Goal: Task Accomplishment & Management: Use online tool/utility

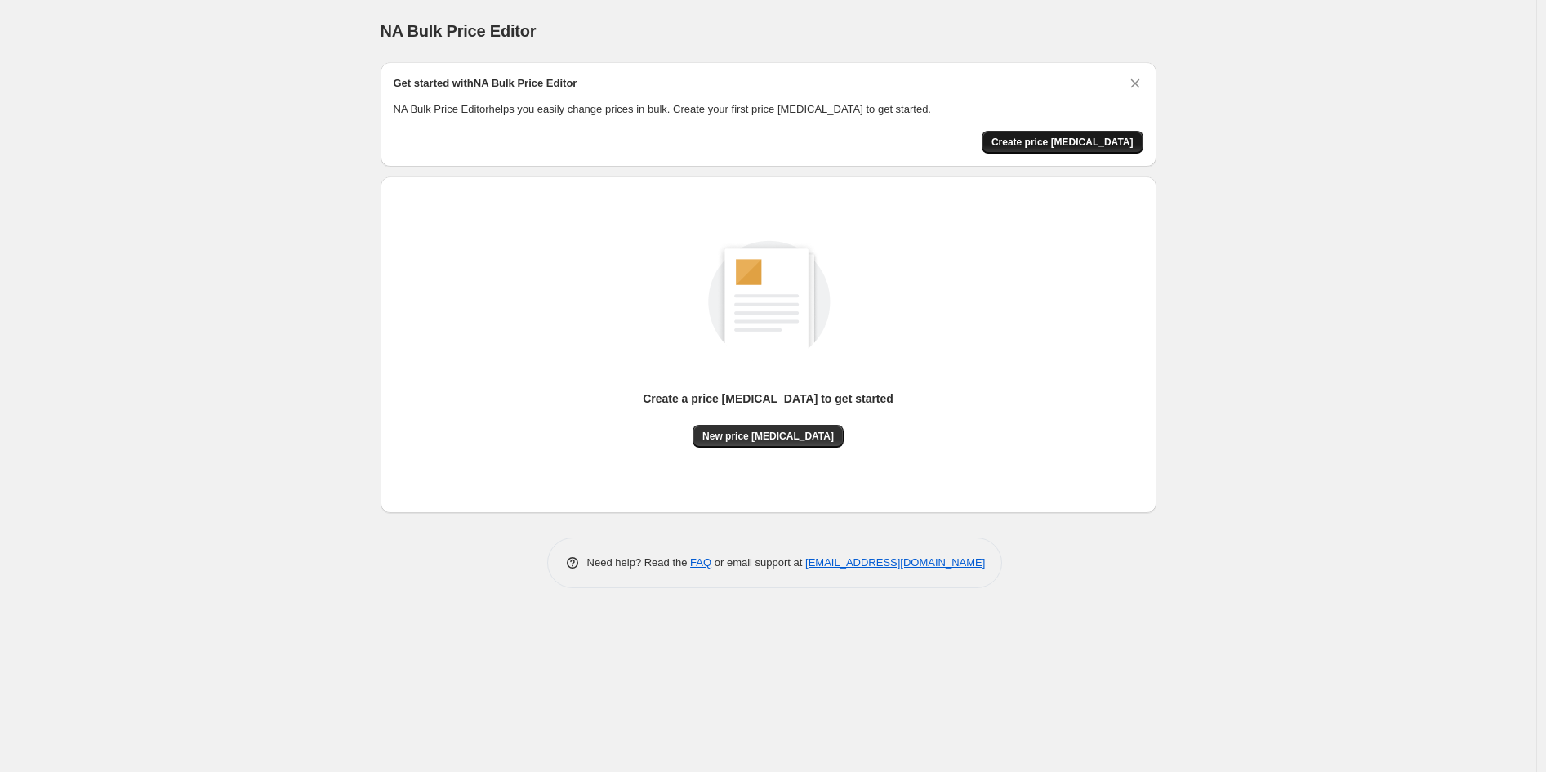
click at [1116, 150] on button "Create price change job" at bounding box center [1062, 142] width 162 height 23
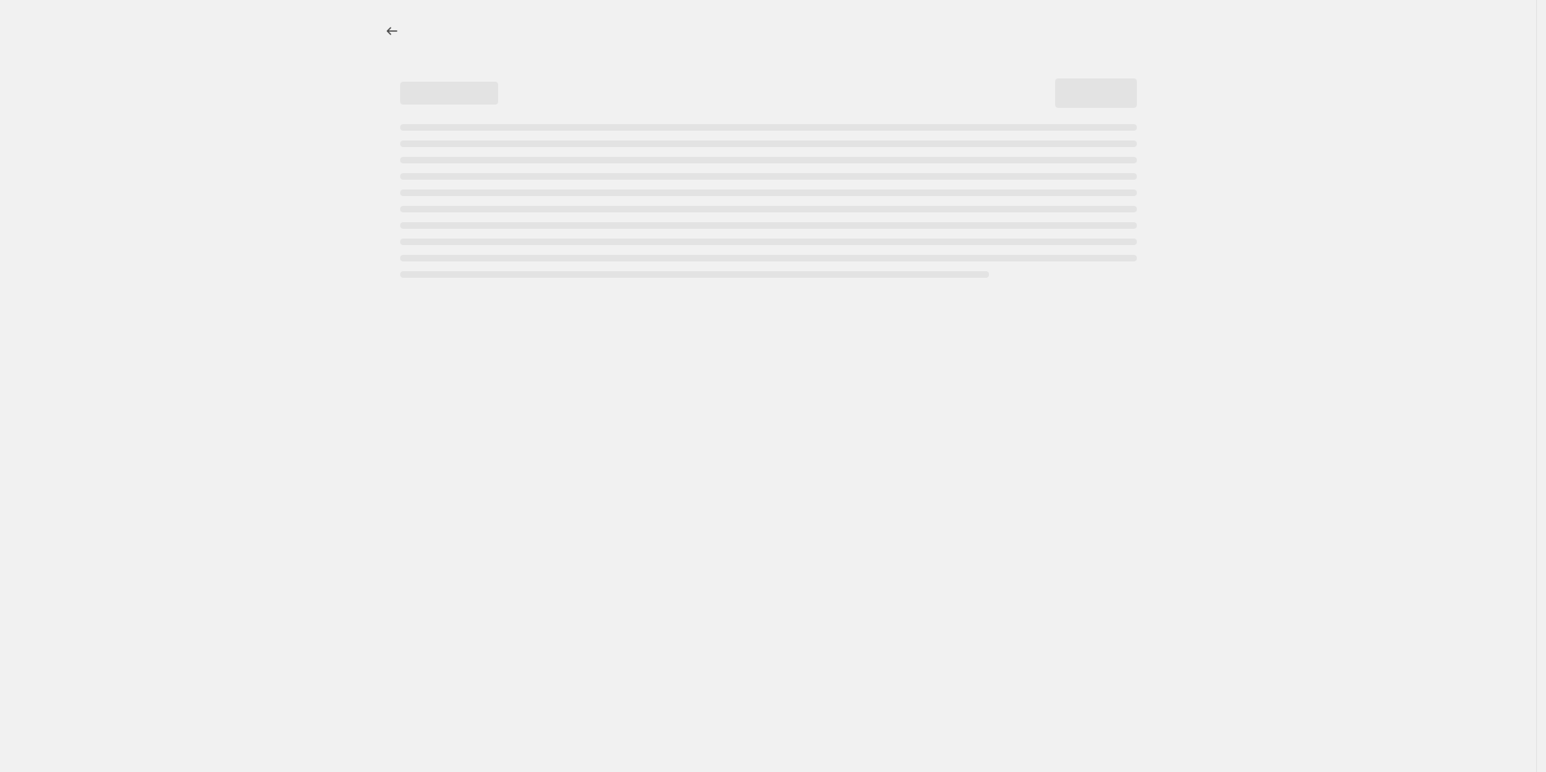
select select "percentage"
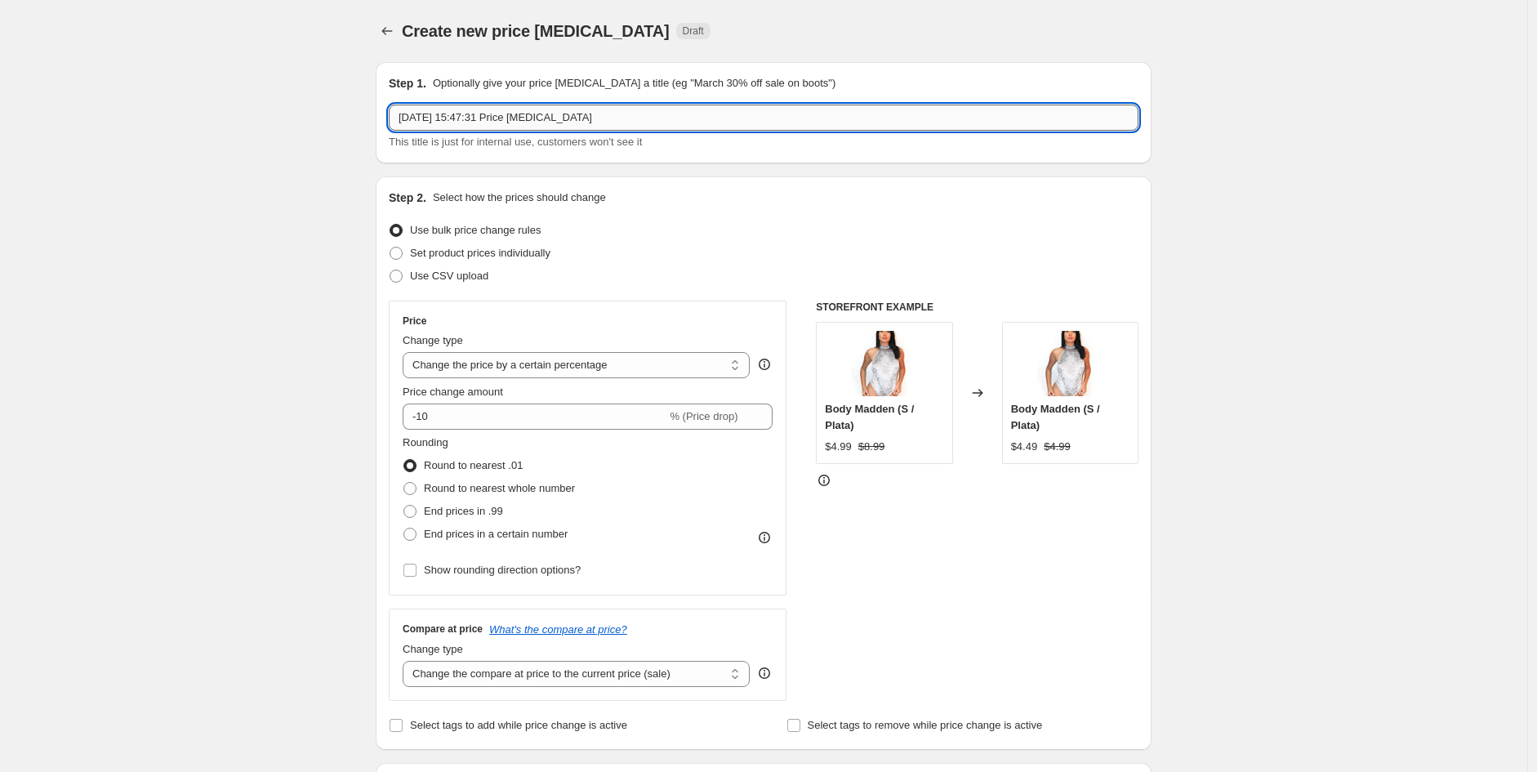
click at [454, 110] on input "13 oct 2025, 15:47:31 Price change job" at bounding box center [764, 118] width 750 height 26
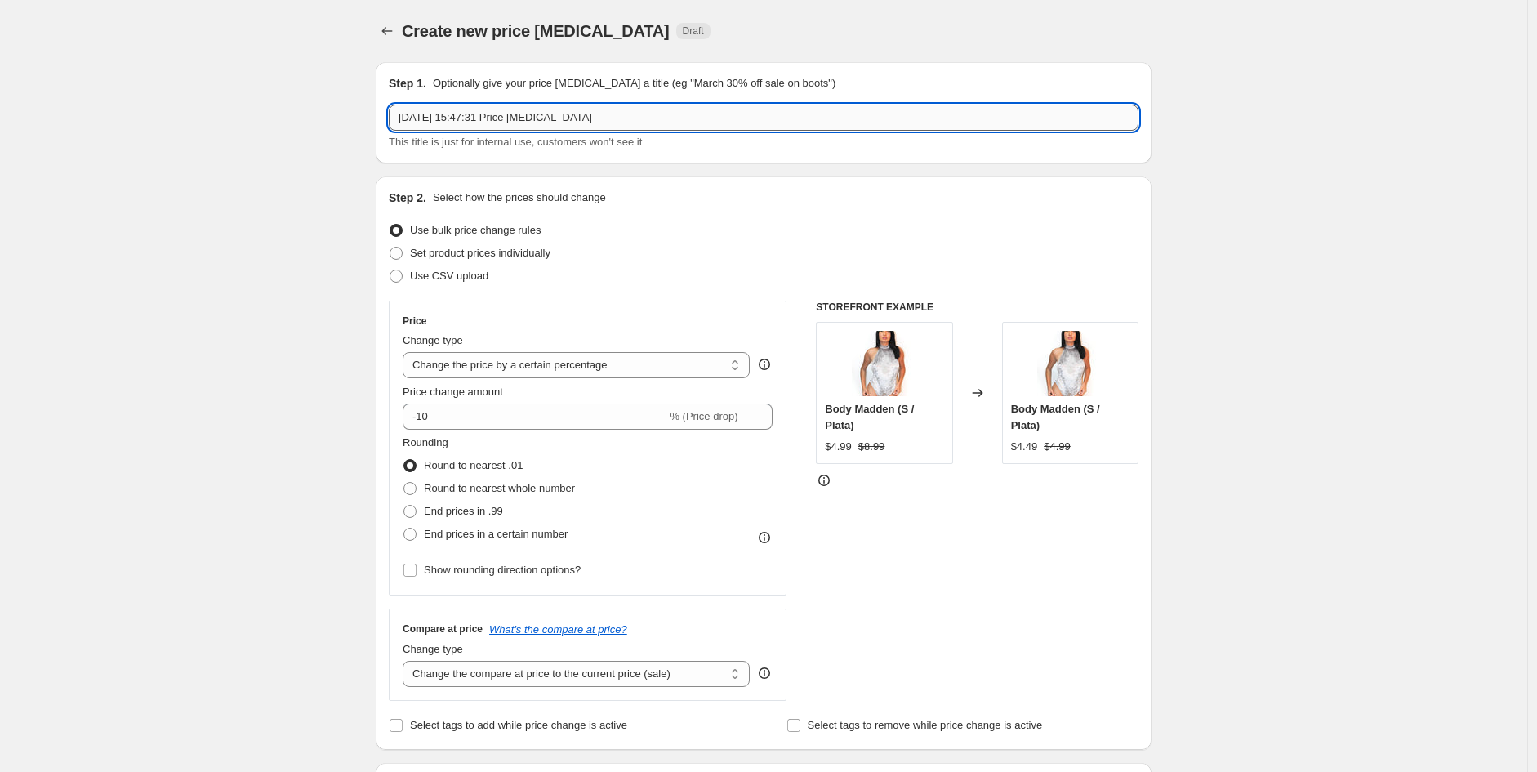
click at [521, 122] on input "13 oct 2025, 15:47:31 Price change job" at bounding box center [764, 118] width 750 height 26
paste input "Descuento nueva colección"
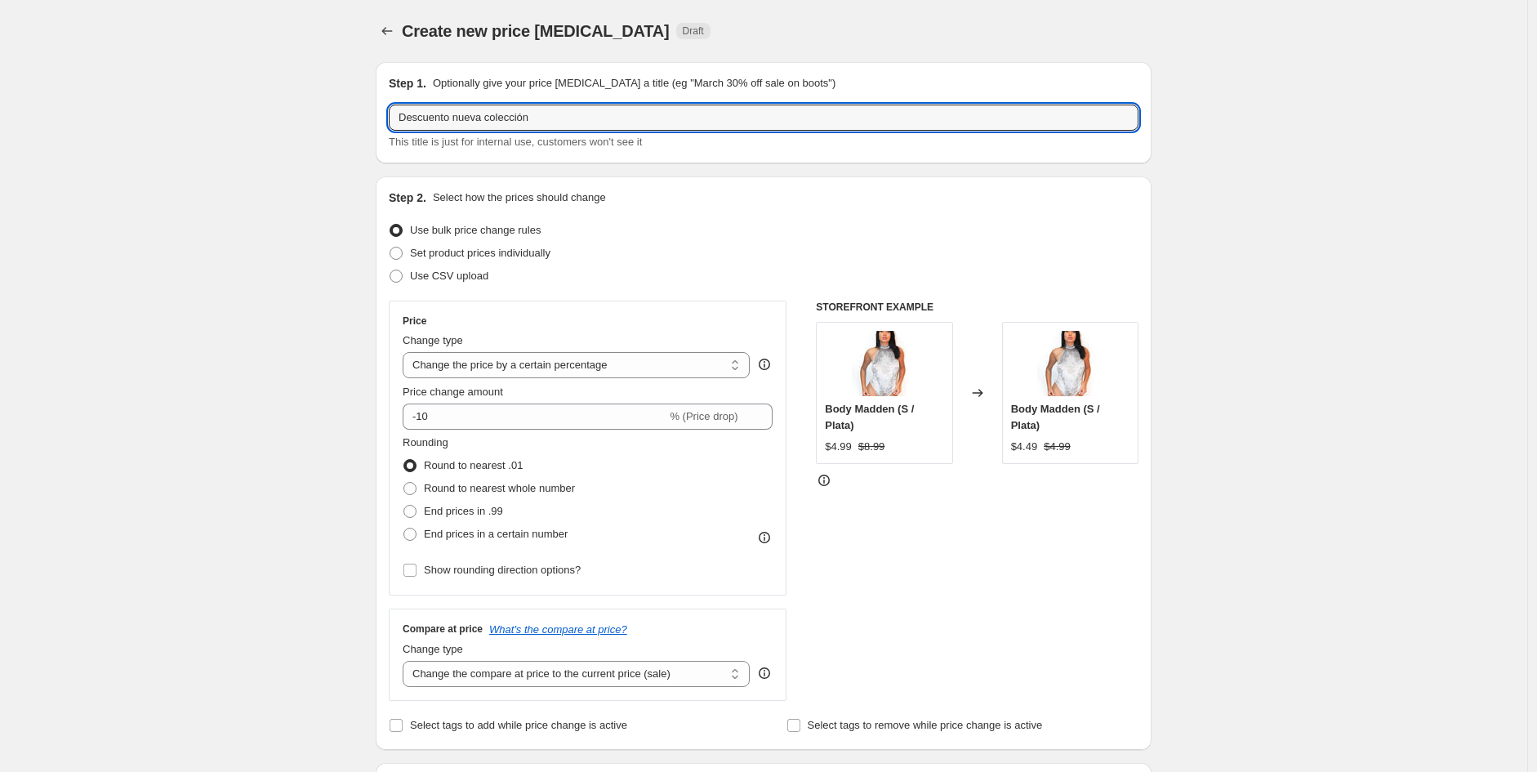
type input "Descuento nueva colección"
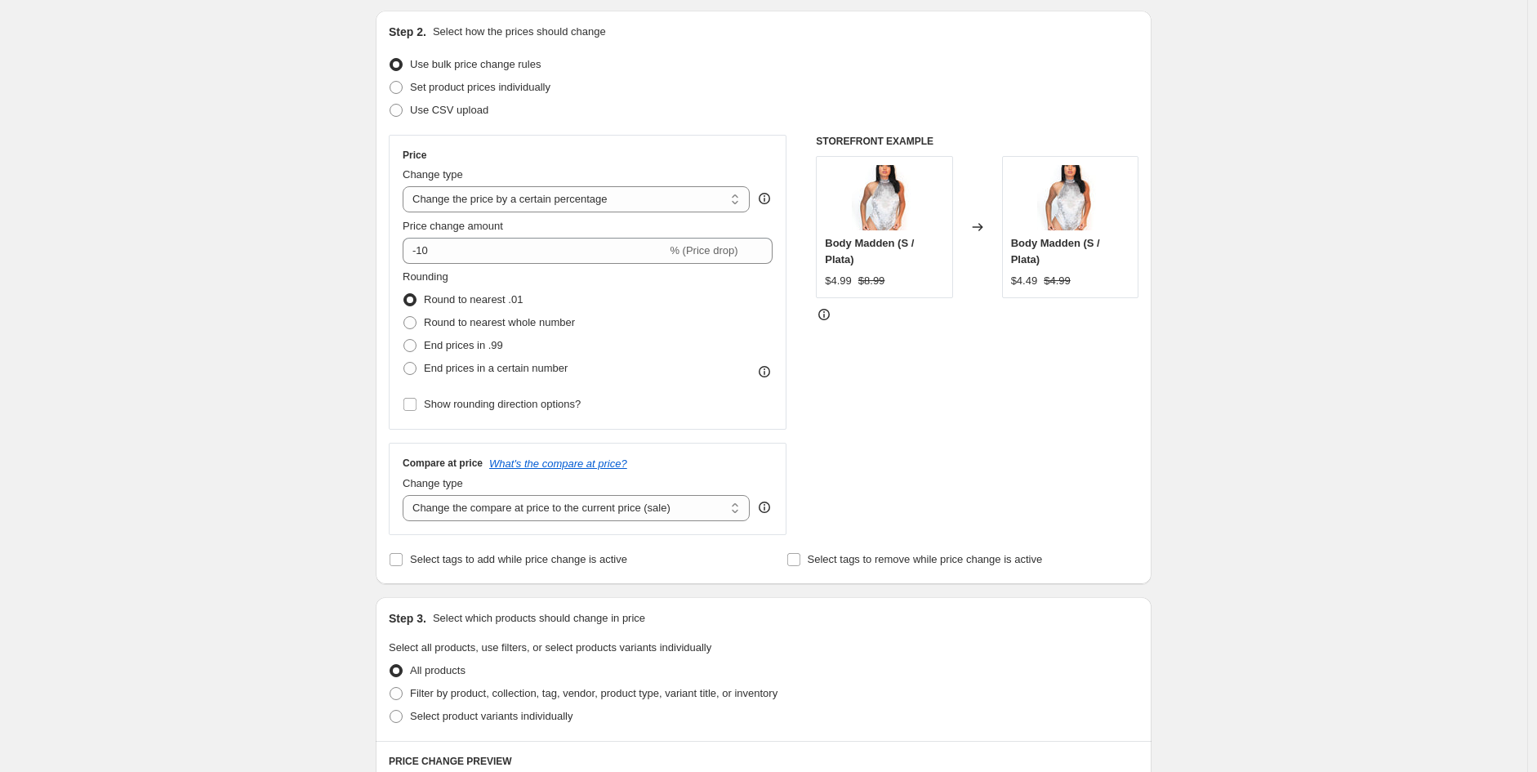
scroll to position [181, 0]
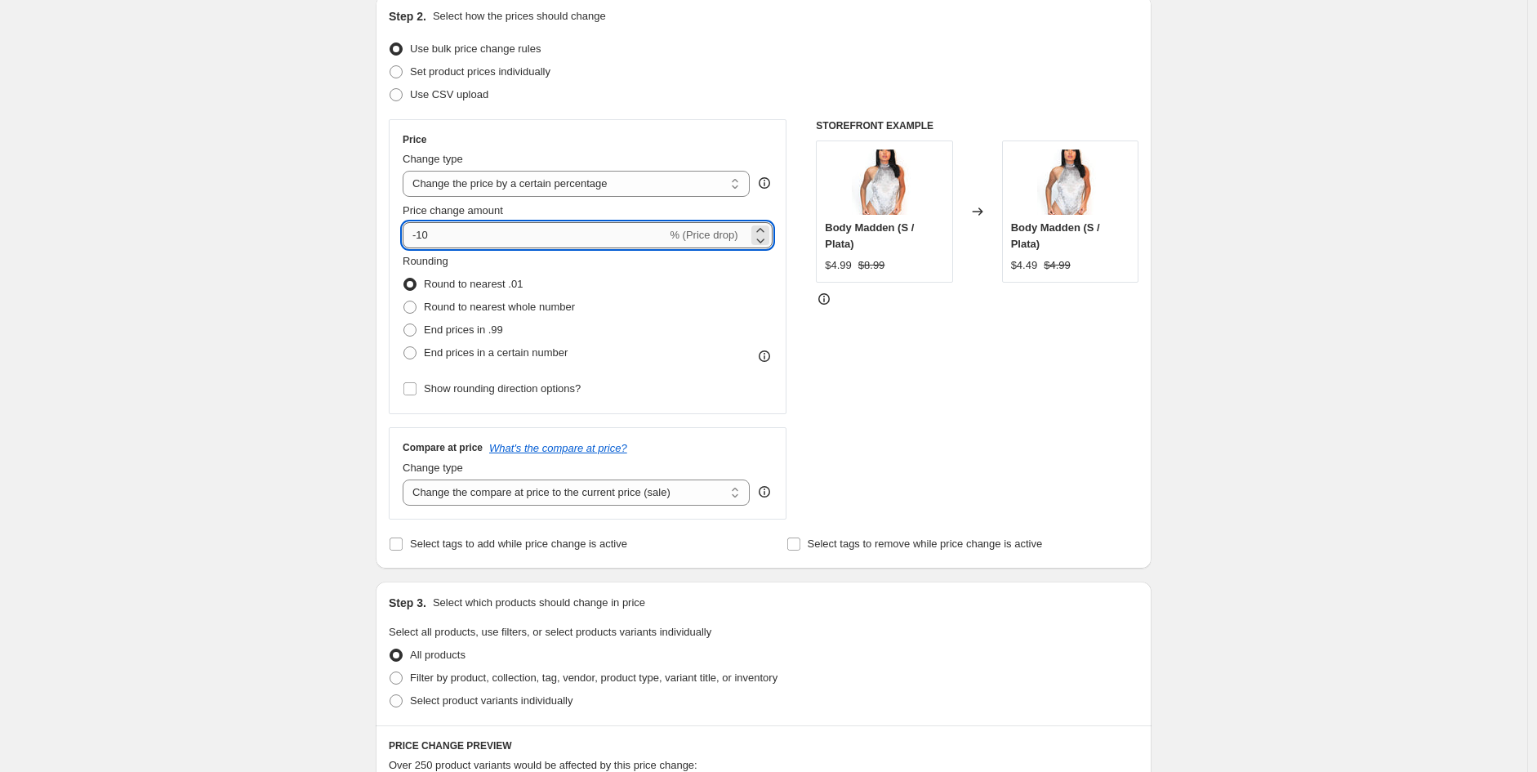
click at [635, 238] on input "-10" at bounding box center [535, 235] width 264 height 26
type input "-1"
type input "-35"
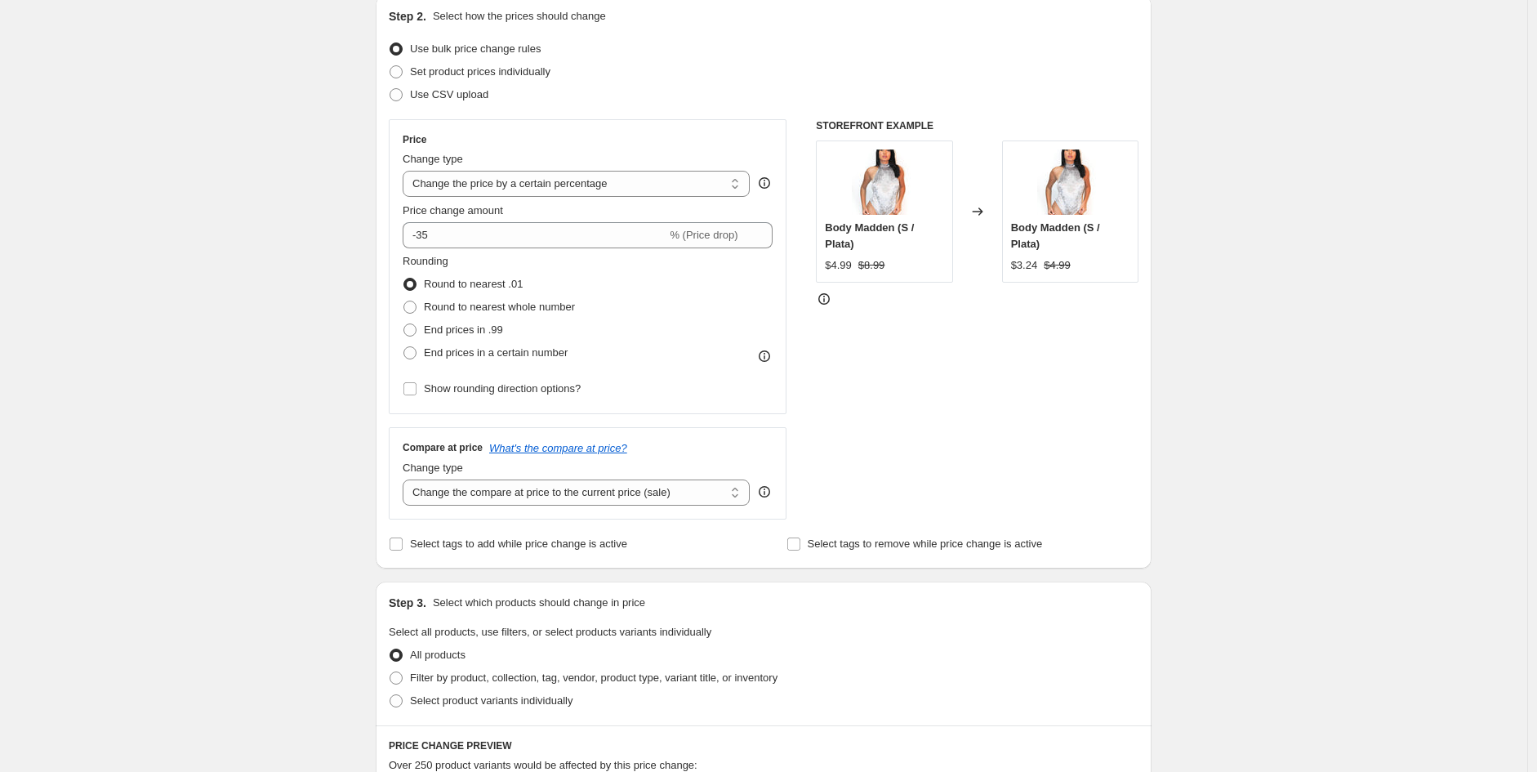
click at [189, 340] on div "Create new price [MEDICAL_DATA]. This page is ready Create new price [MEDICAL_D…" at bounding box center [763, 635] width 1527 height 1632
click at [900, 180] on img at bounding box center [884, 181] width 65 height 65
click at [411, 304] on span at bounding box center [409, 306] width 13 height 13
click at [404, 301] on input "Round to nearest whole number" at bounding box center [403, 300] width 1 height 1
radio input "true"
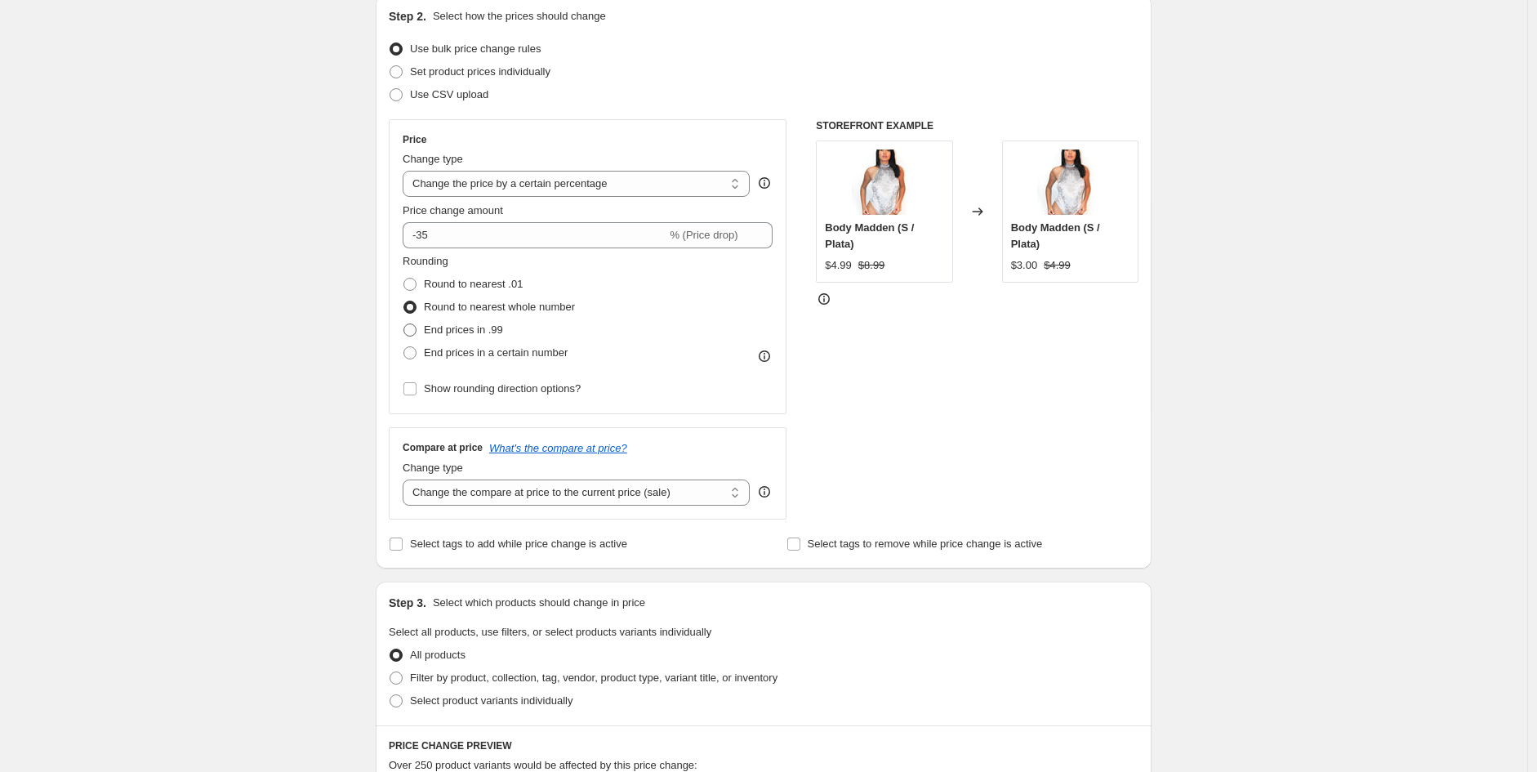
click at [412, 326] on span at bounding box center [409, 329] width 13 height 13
click at [404, 324] on input "End prices in .99" at bounding box center [403, 323] width 1 height 1
radio input "true"
click at [414, 279] on span at bounding box center [409, 284] width 13 height 13
click at [404, 278] on input "Round to nearest .01" at bounding box center [403, 278] width 1 height 1
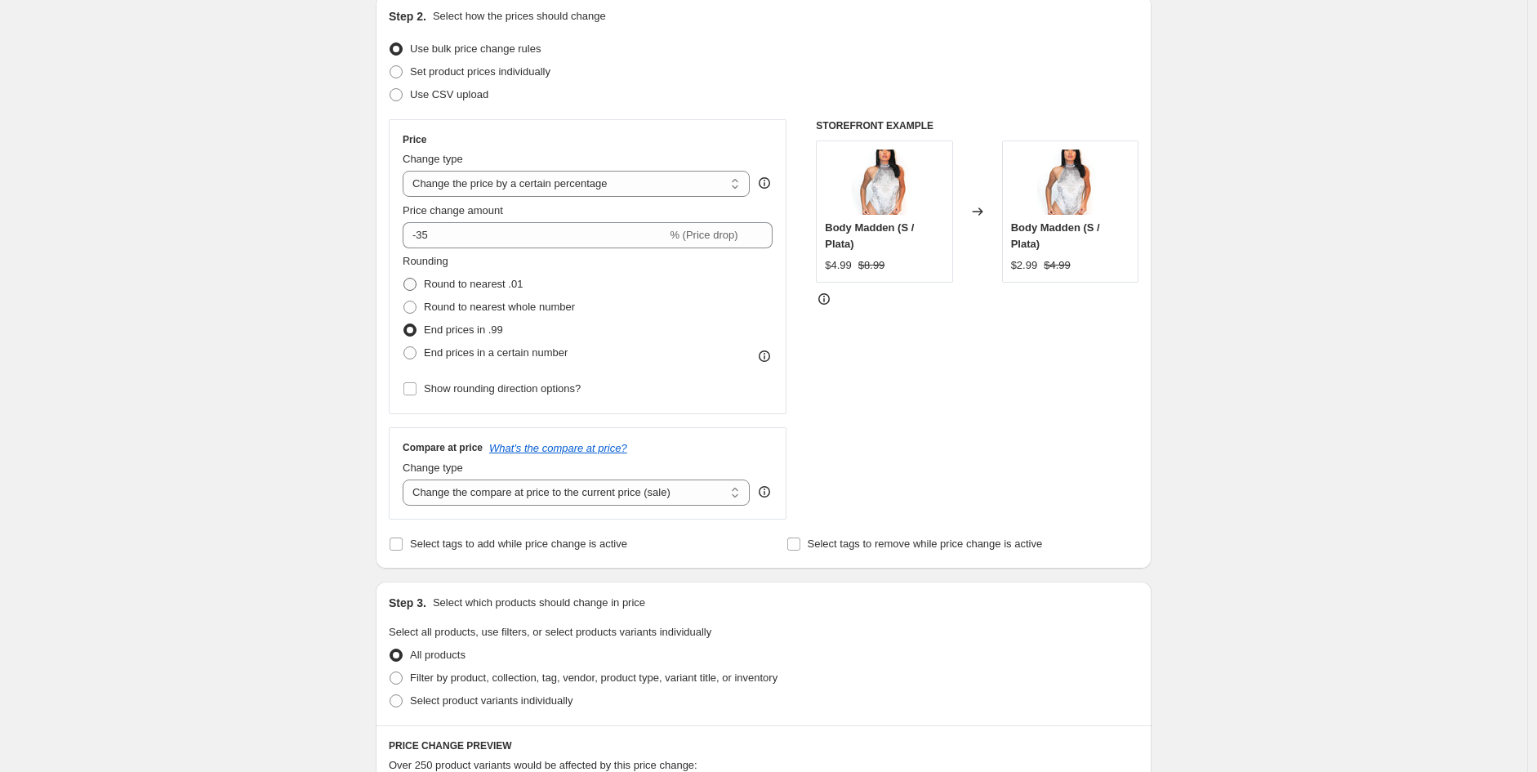
radio input "true"
click at [416, 353] on span at bounding box center [409, 352] width 13 height 13
click at [404, 347] on input "End prices in a certain number" at bounding box center [403, 346] width 1 height 1
radio input "true"
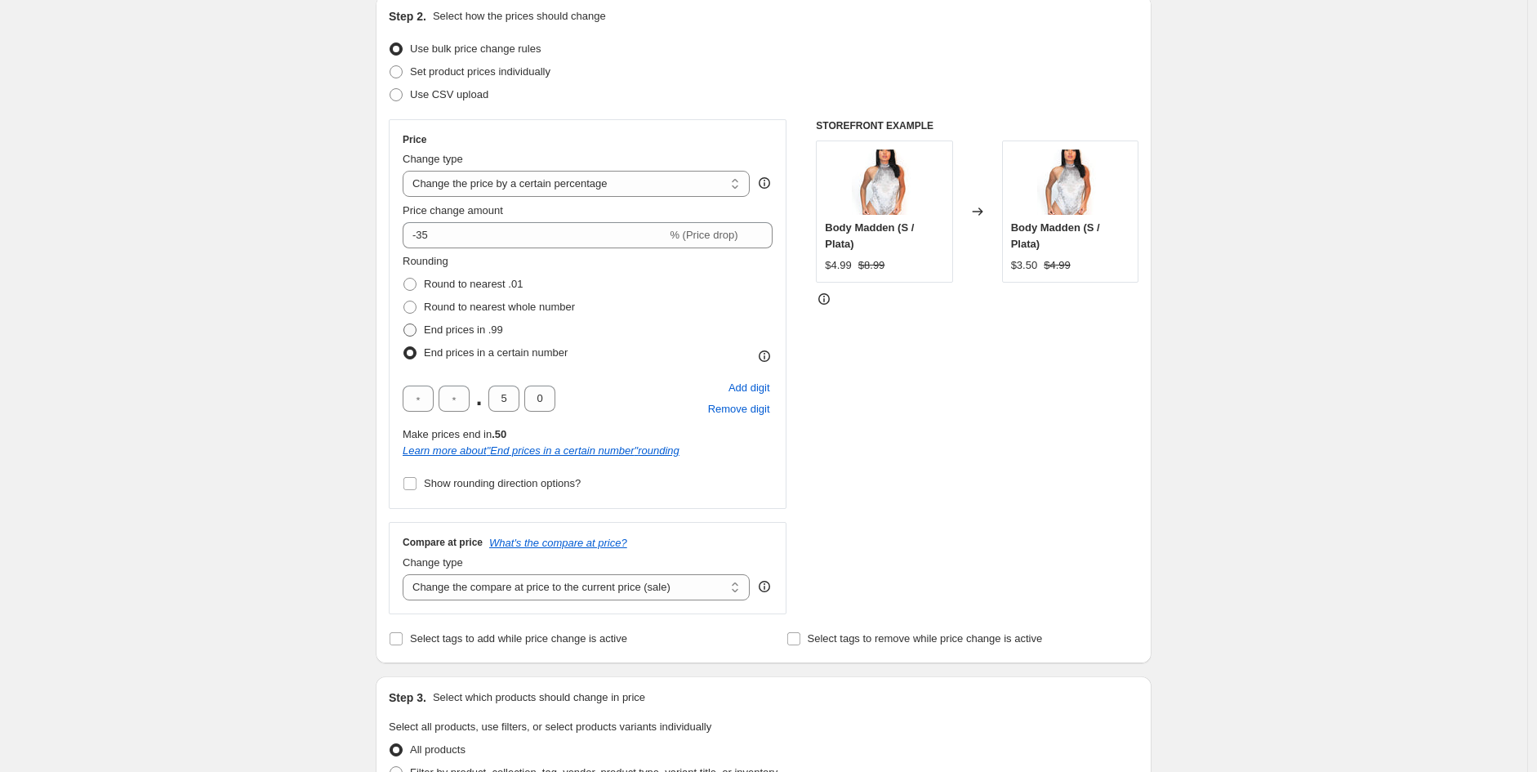
click at [412, 328] on span at bounding box center [409, 329] width 13 height 13
click at [404, 324] on input "End prices in .99" at bounding box center [403, 323] width 1 height 1
radio input "true"
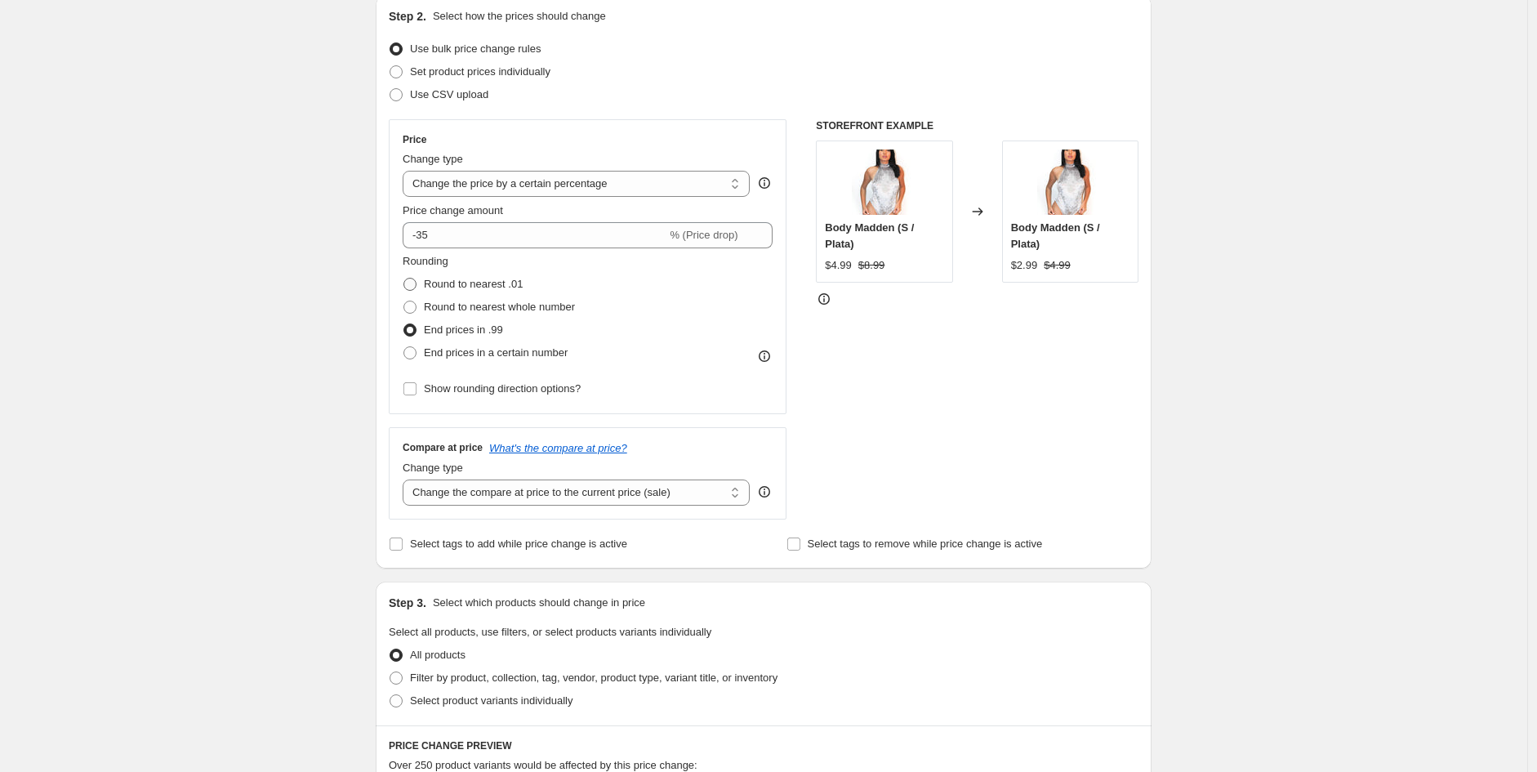
click at [415, 280] on span at bounding box center [409, 284] width 13 height 13
click at [404, 278] on input "Round to nearest .01" at bounding box center [403, 278] width 1 height 1
radio input "true"
click at [637, 499] on select "Change the compare at price to the current price (sale) Change the compare at p…" at bounding box center [576, 492] width 347 height 26
select select "no_change"
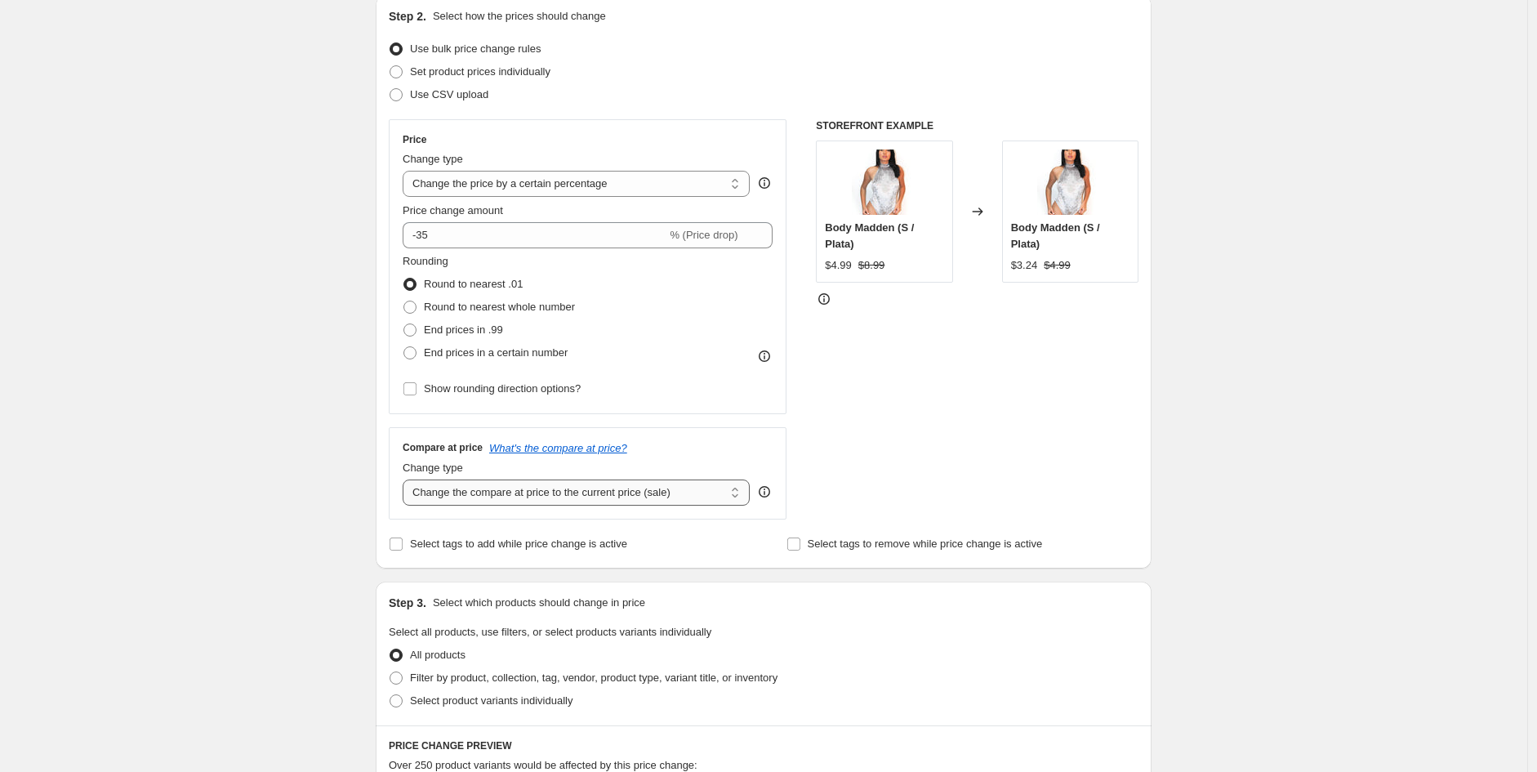
click at [407, 480] on select "Change the compare at price to the current price (sale) Change the compare at p…" at bounding box center [576, 492] width 347 height 26
click at [567, 444] on icon "What's the compare at price?" at bounding box center [558, 448] width 138 height 12
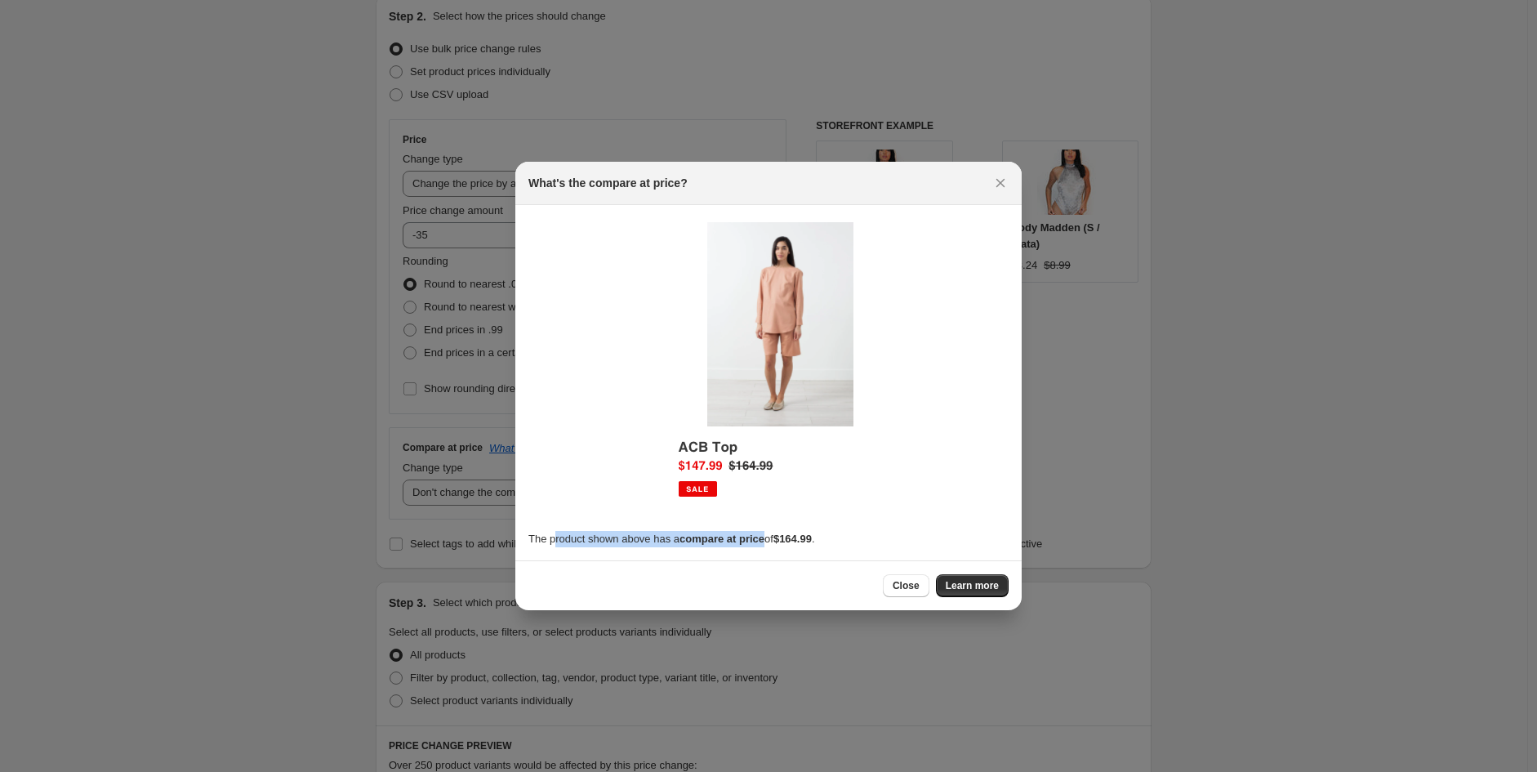
drag, startPoint x: 551, startPoint y: 540, endPoint x: 764, endPoint y: 552, distance: 213.5
click at [764, 552] on section "The product shown above has a compare at price of $164.99 ." at bounding box center [768, 382] width 506 height 355
click at [784, 545] on b "$164.99" at bounding box center [792, 538] width 38 height 12
click at [914, 588] on span "Close" at bounding box center [905, 585] width 27 height 13
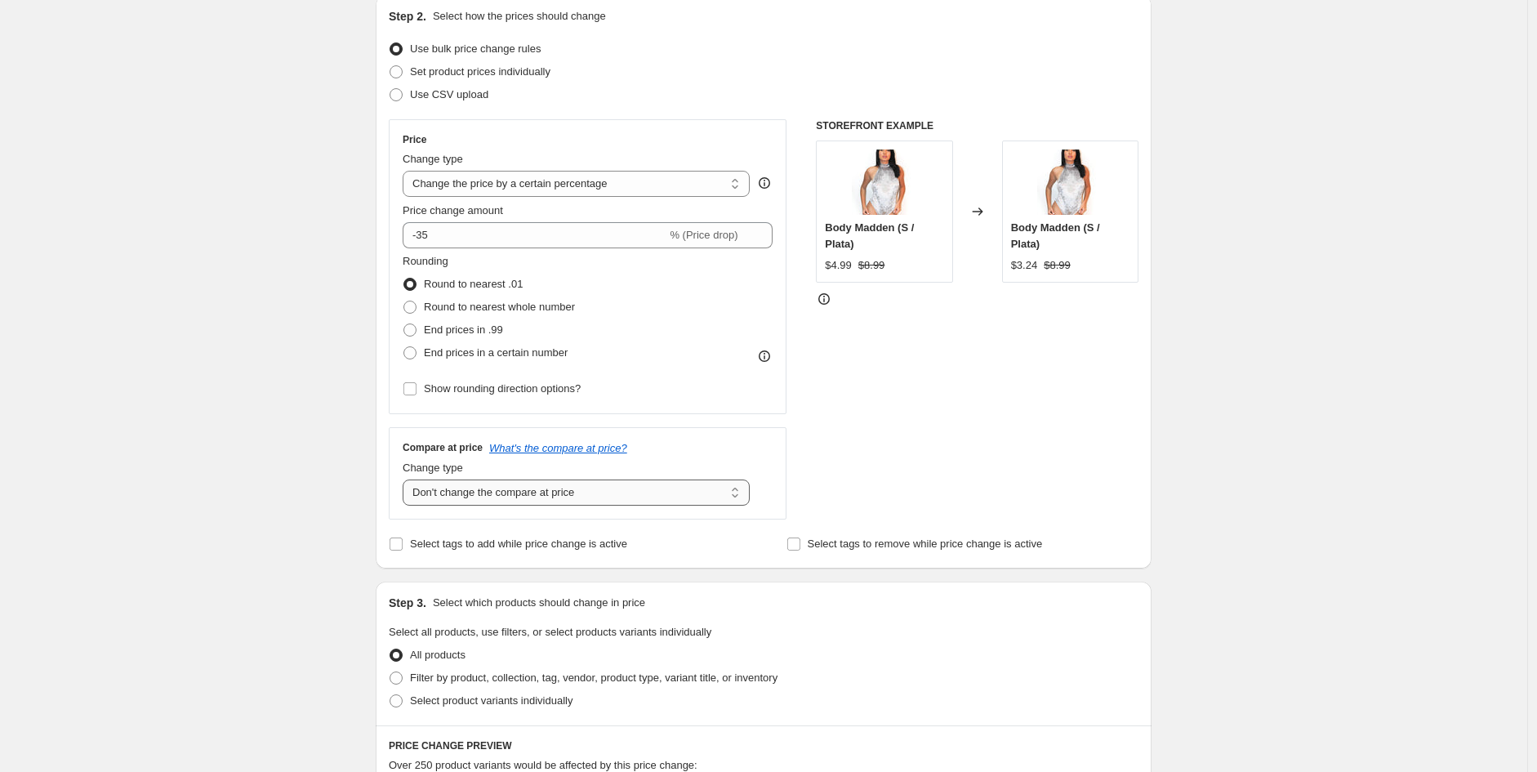
click at [518, 500] on select "Change the compare at price to the current price (sale) Change the compare at p…" at bounding box center [576, 492] width 347 height 26
click at [407, 480] on select "Change the compare at price to the current price (sale) Change the compare at p…" at bounding box center [576, 492] width 347 height 26
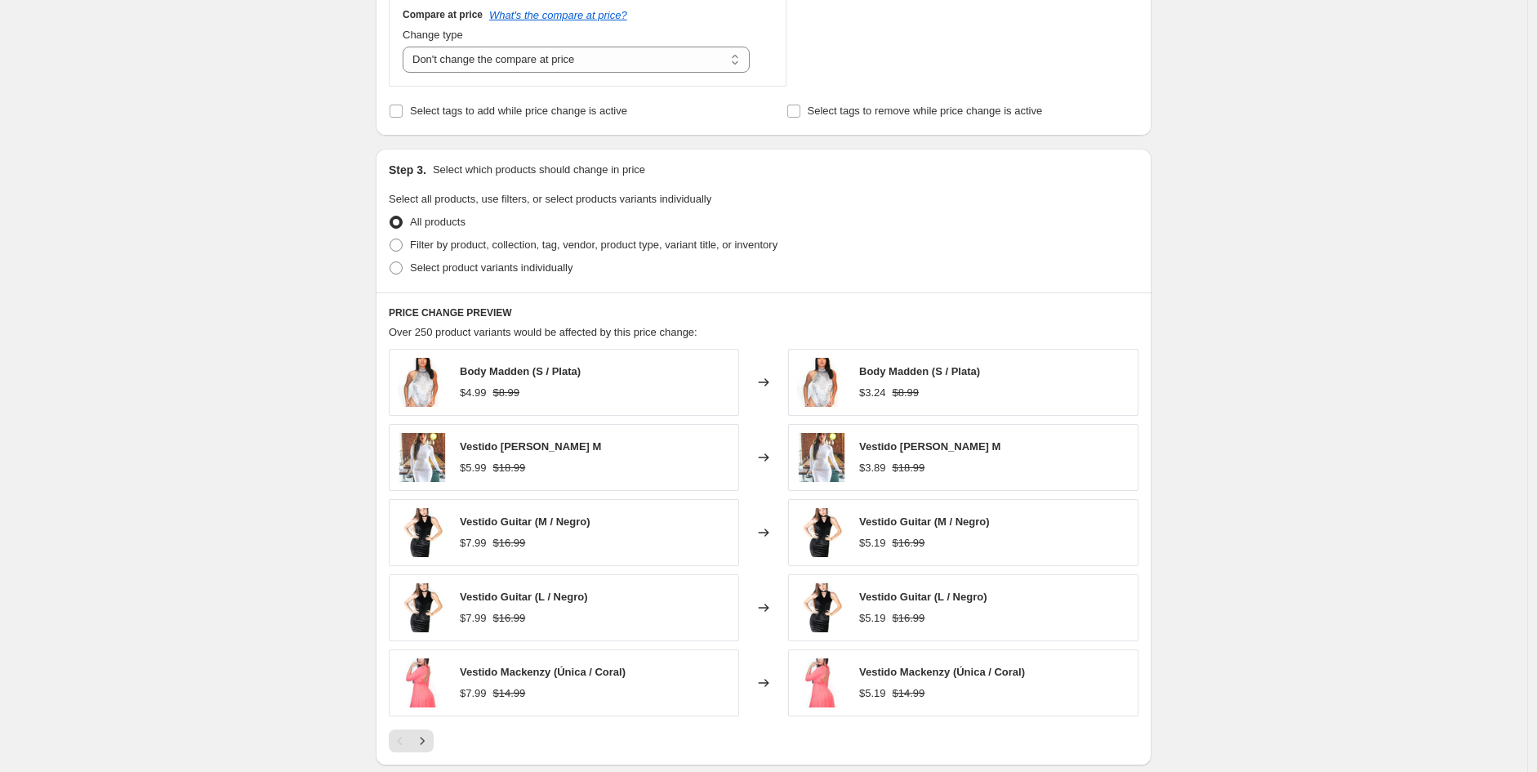
scroll to position [634, 0]
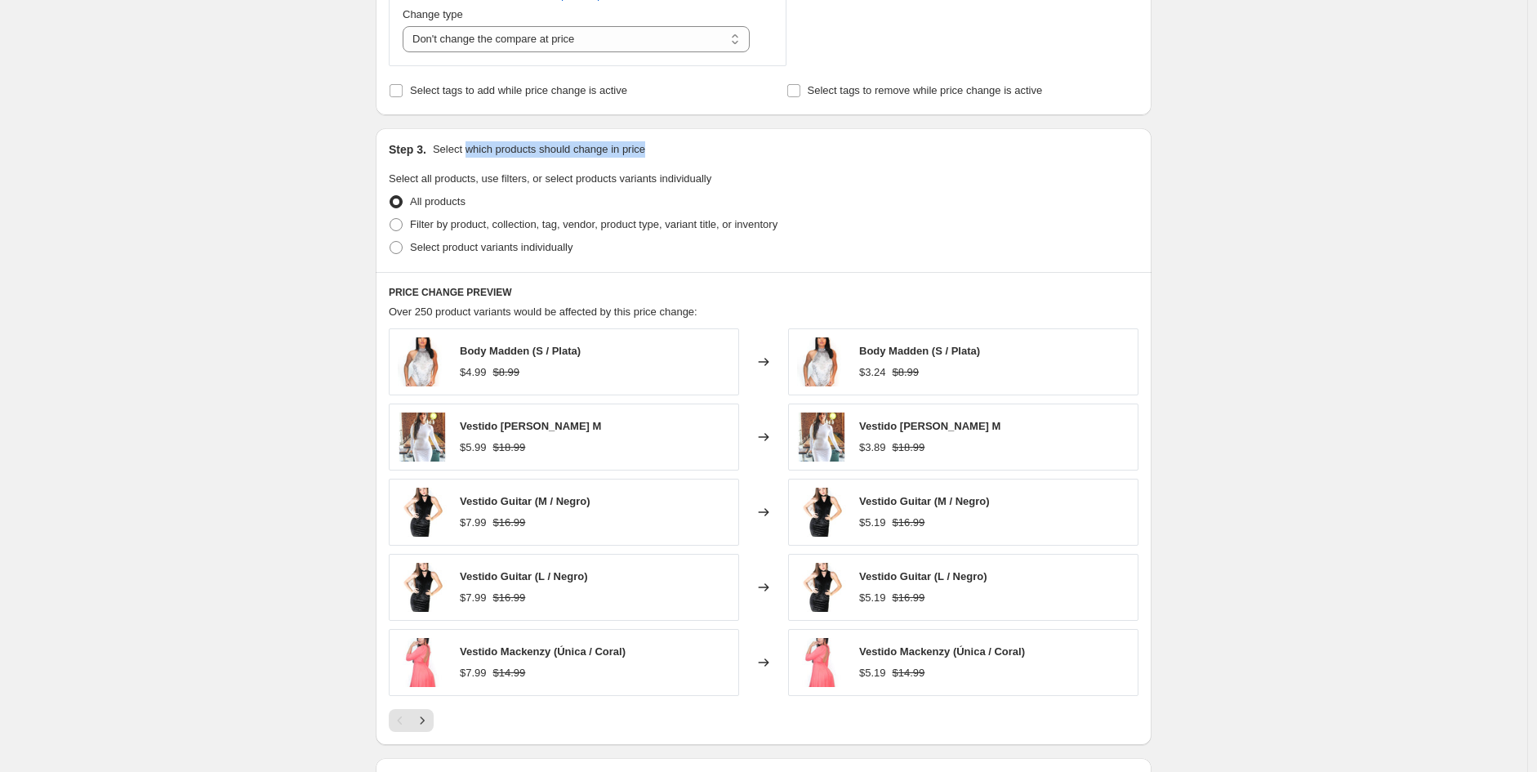
drag, startPoint x: 483, startPoint y: 149, endPoint x: 666, endPoint y: 149, distance: 183.7
click at [666, 149] on div "Step 3. Select which products should change in price" at bounding box center [764, 149] width 750 height 16
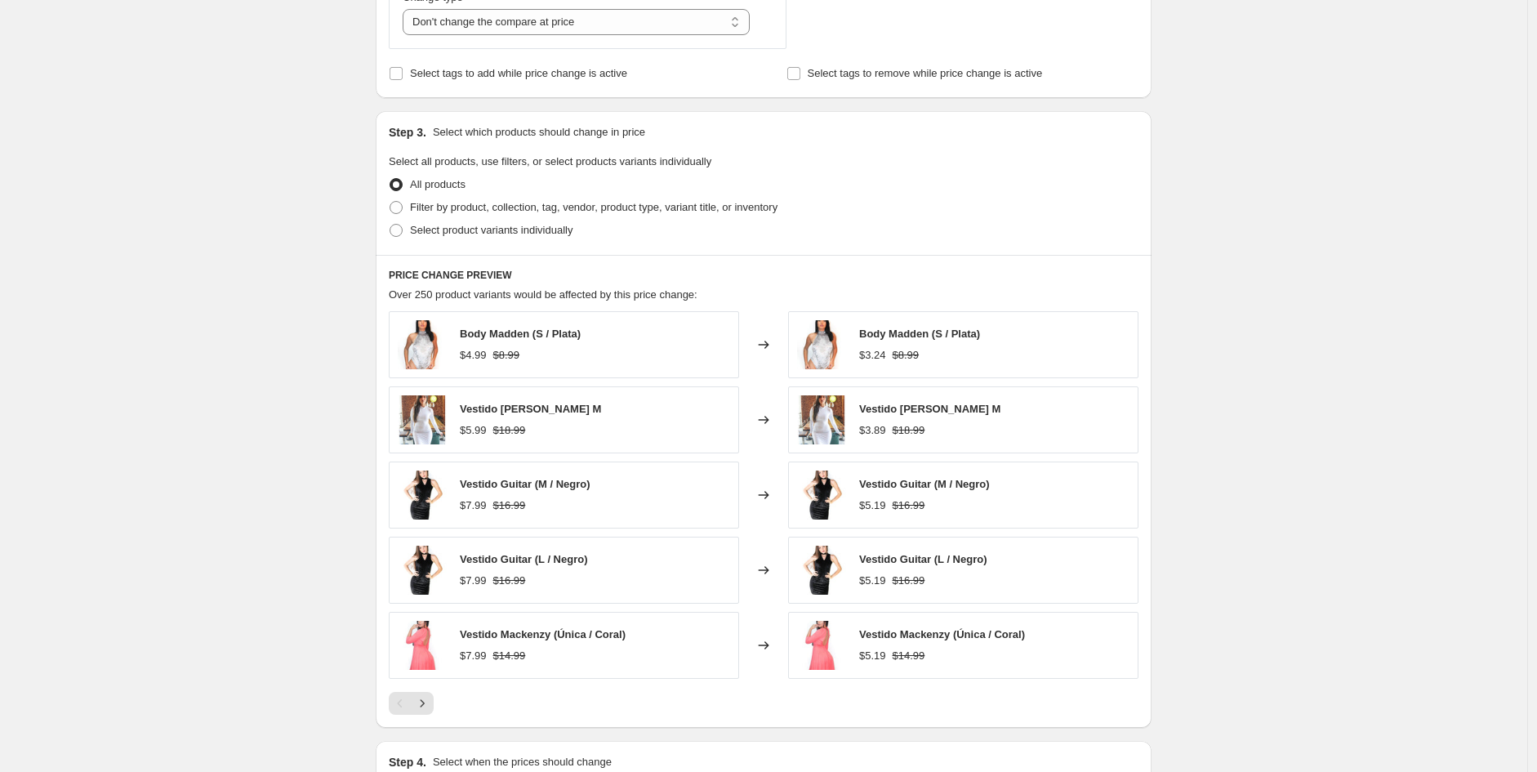
scroll to position [862, 0]
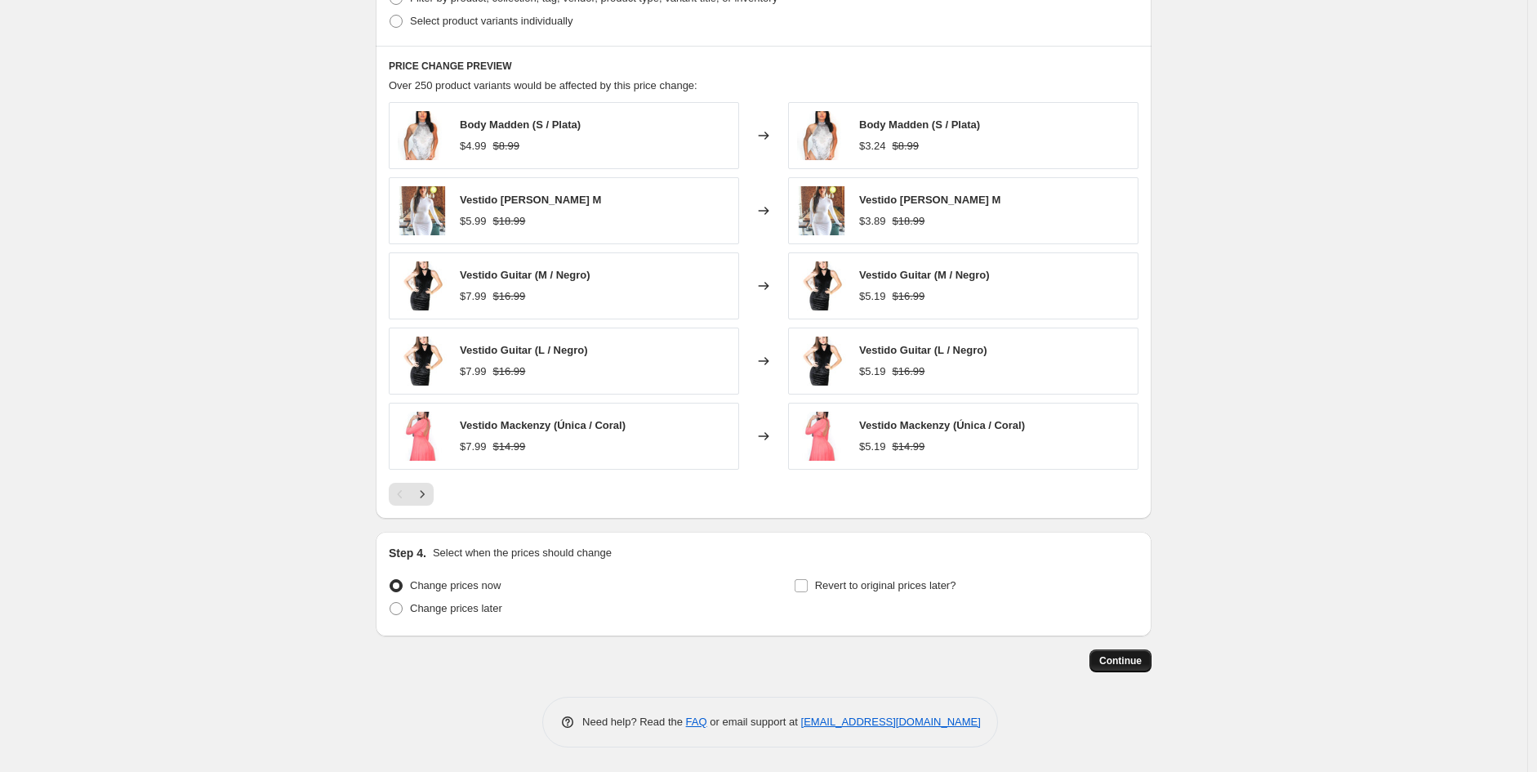
click at [1129, 668] on button "Continue" at bounding box center [1120, 660] width 62 height 23
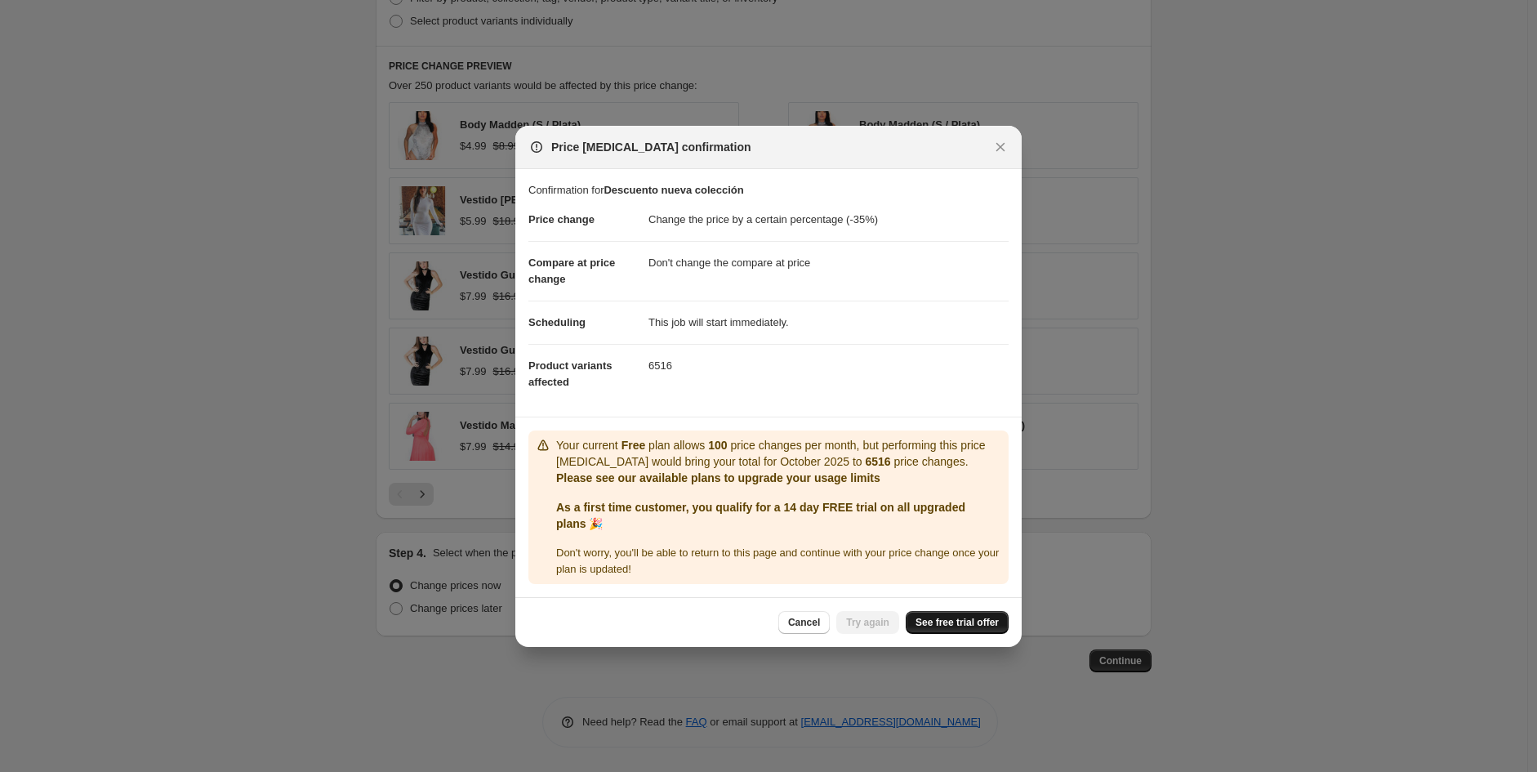
click at [977, 622] on span "See free trial offer" at bounding box center [956, 622] width 83 height 13
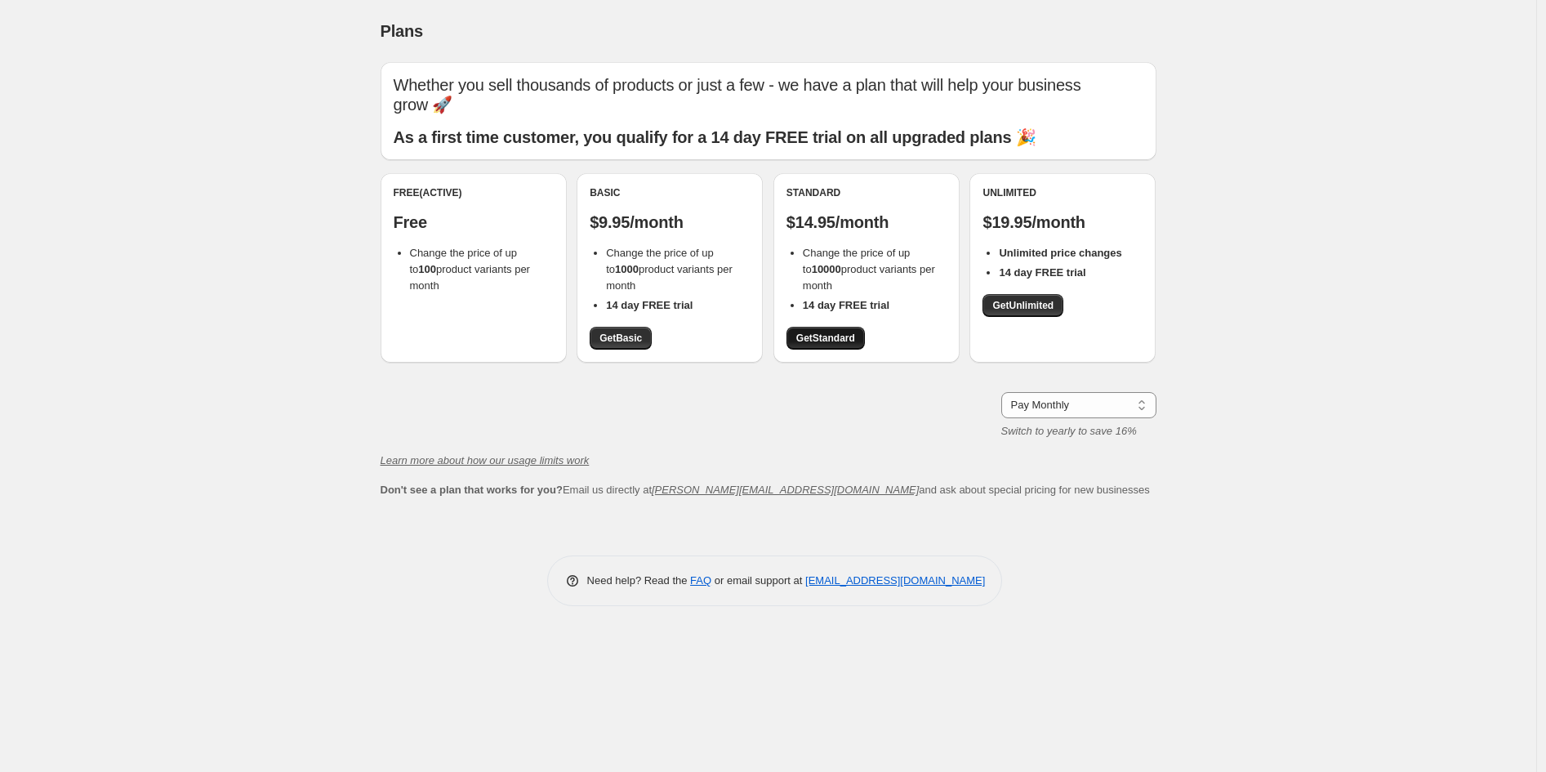
click at [830, 337] on span "Get Standard" at bounding box center [825, 337] width 59 height 13
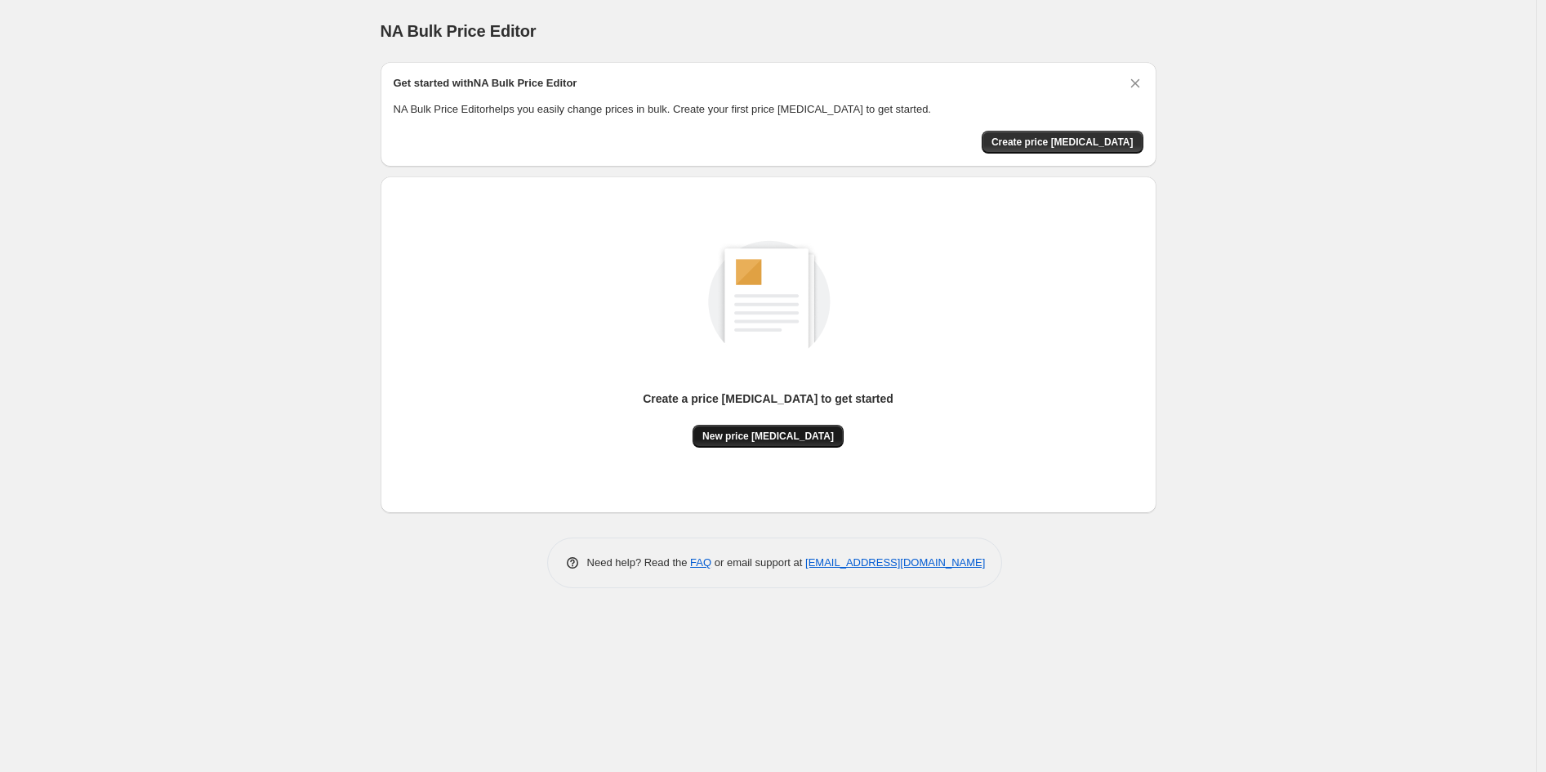
click at [785, 429] on span "New price [MEDICAL_DATA]" at bounding box center [767, 435] width 131 height 13
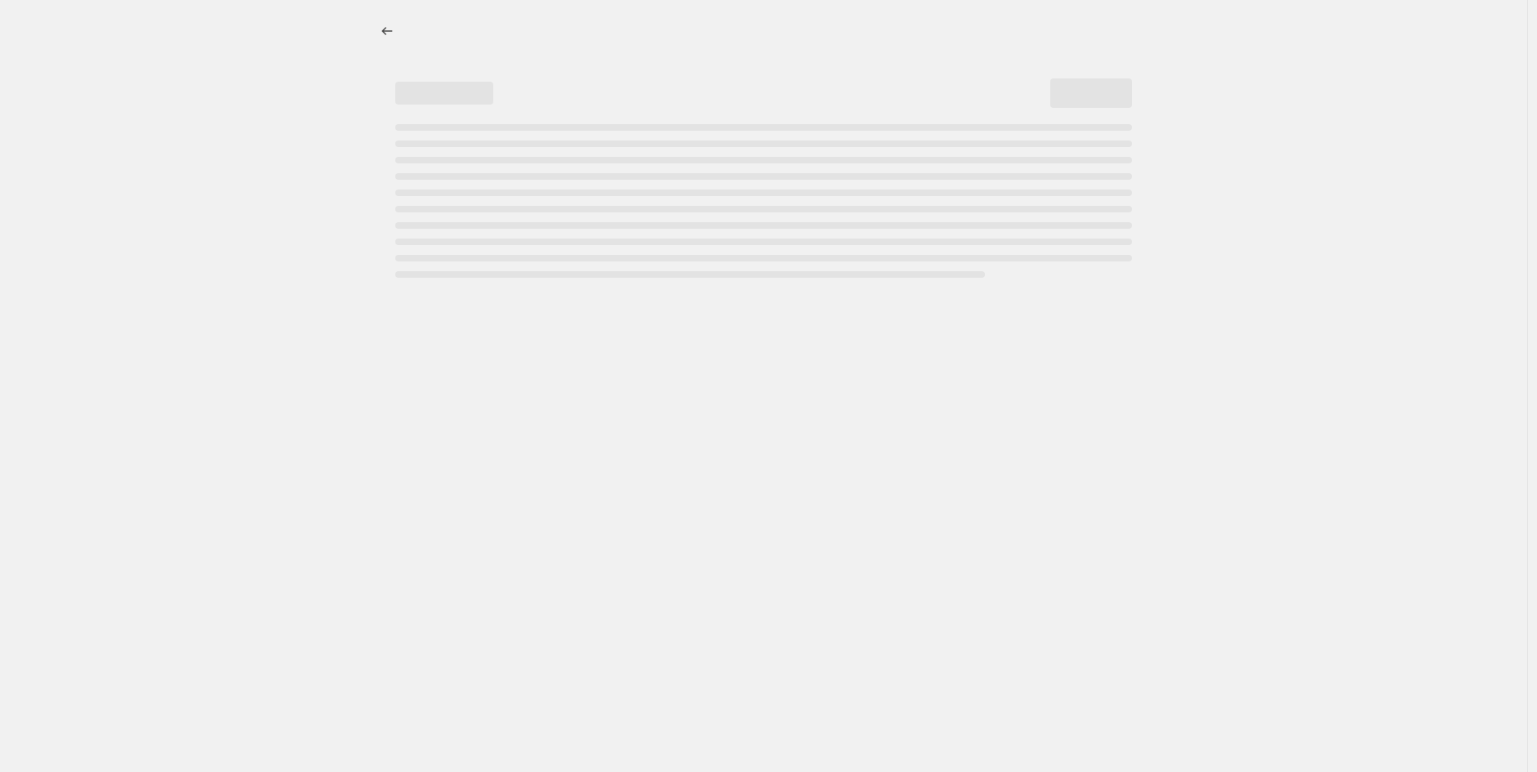
select select "percentage"
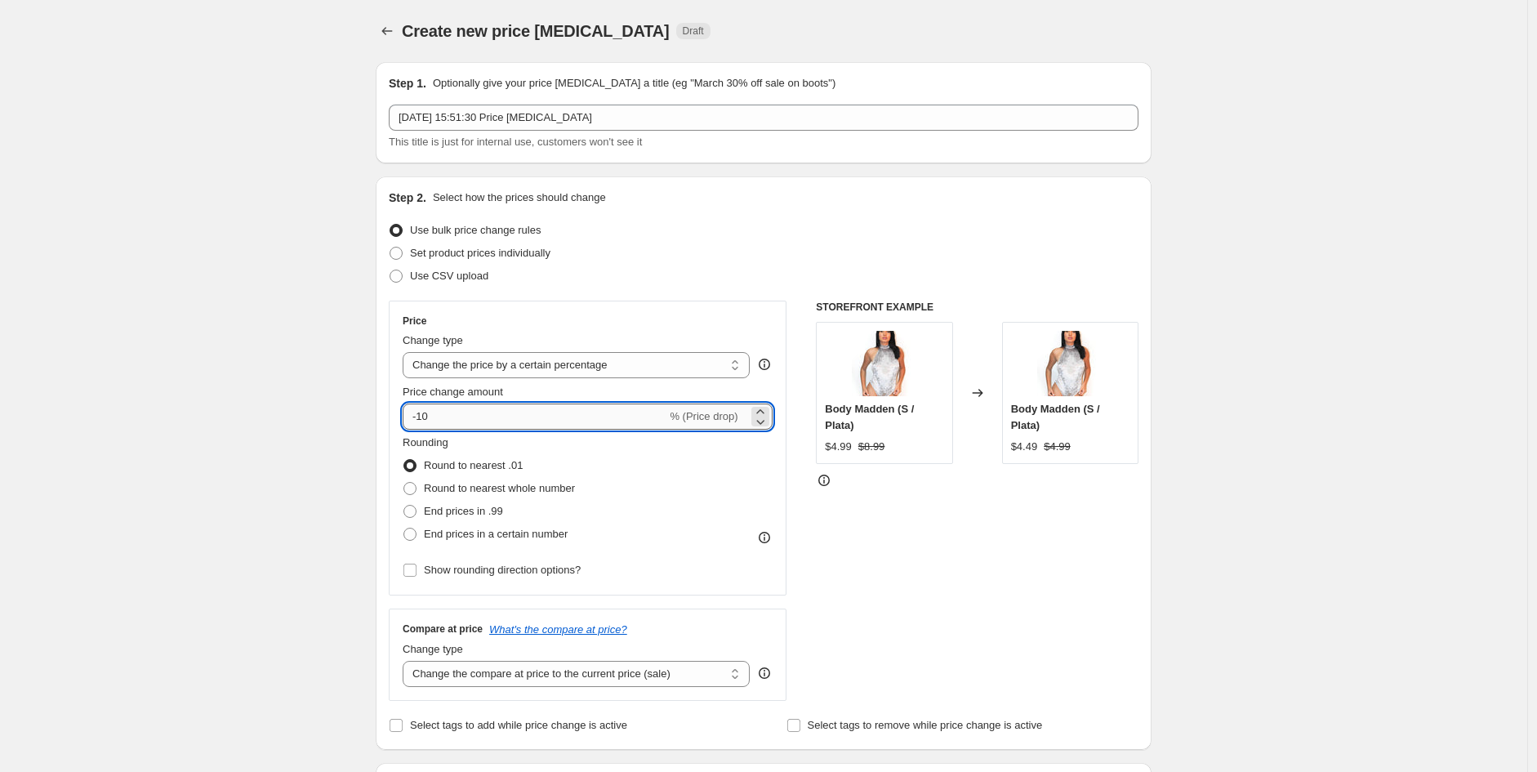
click at [458, 412] on input "-10" at bounding box center [535, 416] width 264 height 26
type input "-1"
type input "-35"
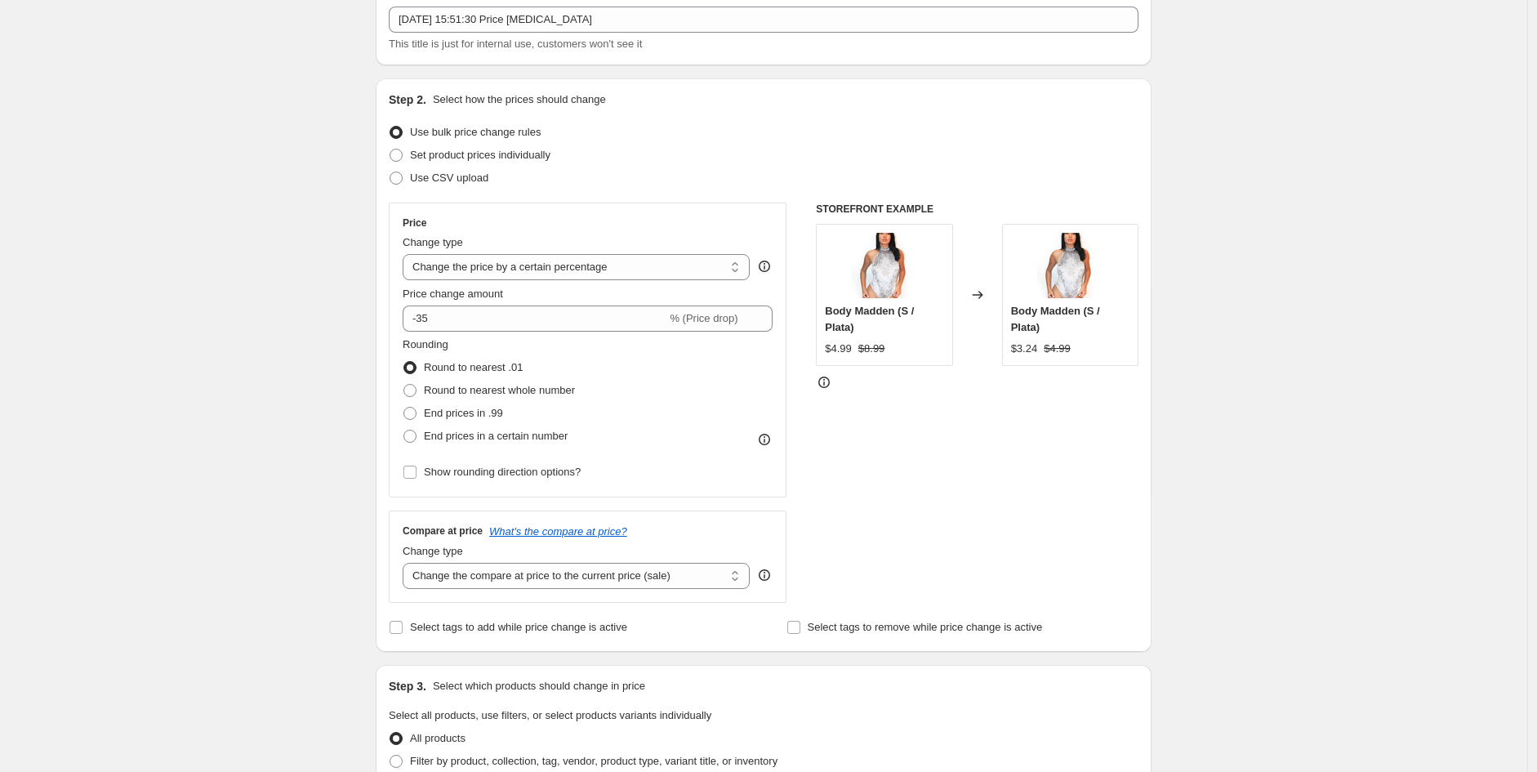
scroll to position [272, 0]
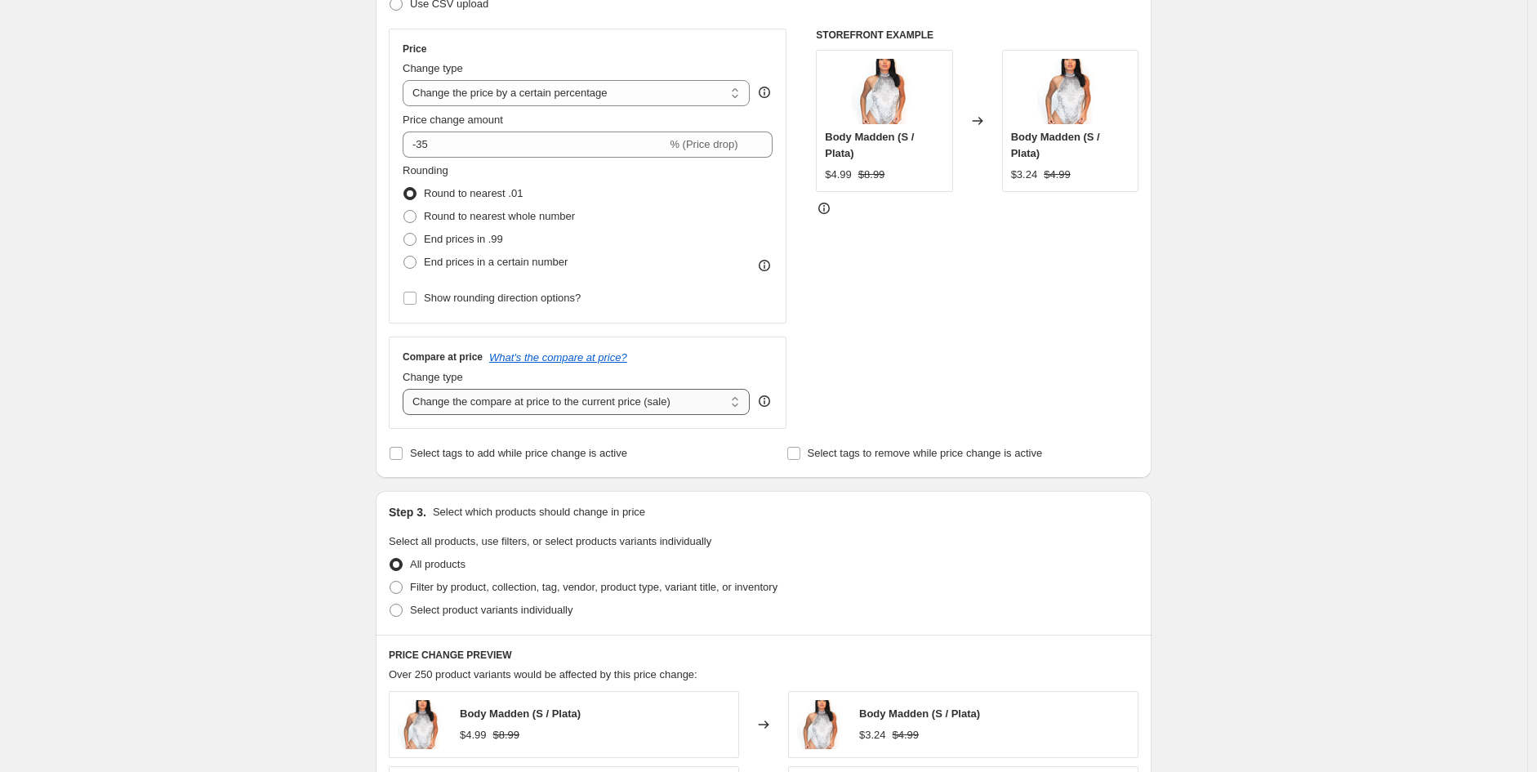
click at [570, 404] on select "Change the compare at price to the current price (sale) Change the compare at p…" at bounding box center [576, 402] width 347 height 26
select select "no_change"
click at [407, 389] on select "Change the compare at price to the current price (sale) Change the compare at p…" at bounding box center [576, 402] width 347 height 26
click at [251, 435] on div "Create new price [MEDICAL_DATA]. This page is ready Create new price [MEDICAL_D…" at bounding box center [763, 544] width 1527 height 1632
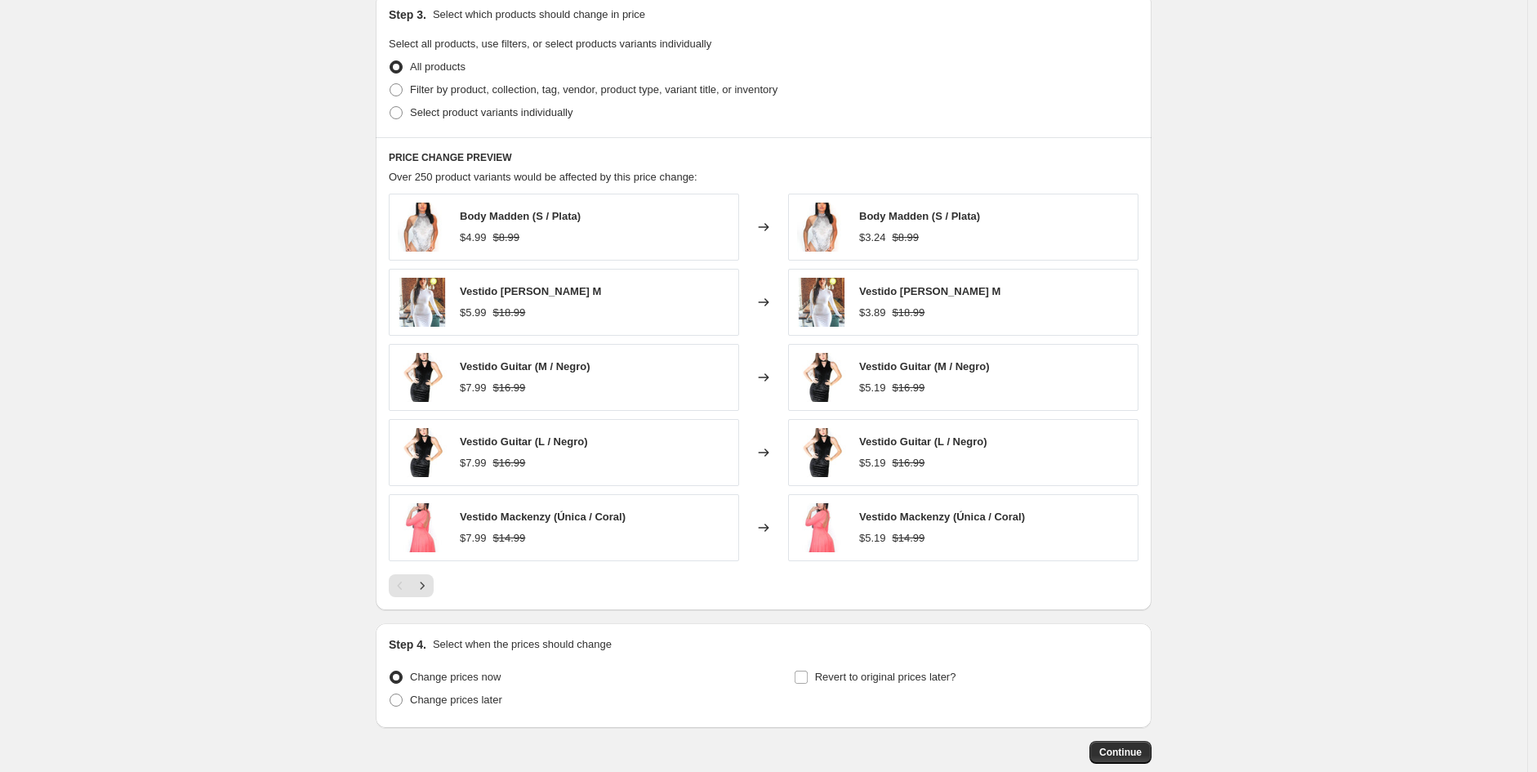
scroll to position [862, 0]
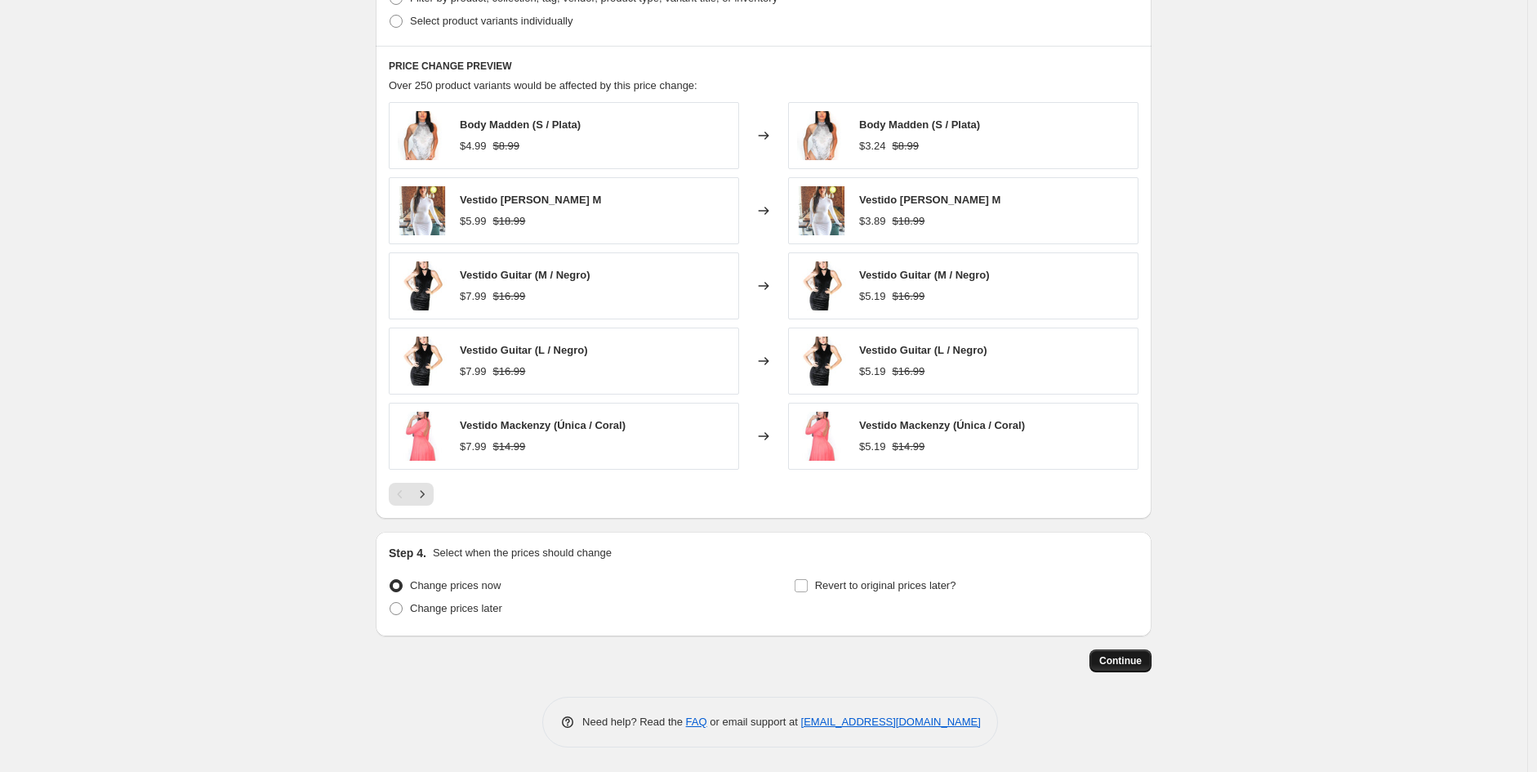
click at [1113, 662] on span "Continue" at bounding box center [1120, 660] width 42 height 13
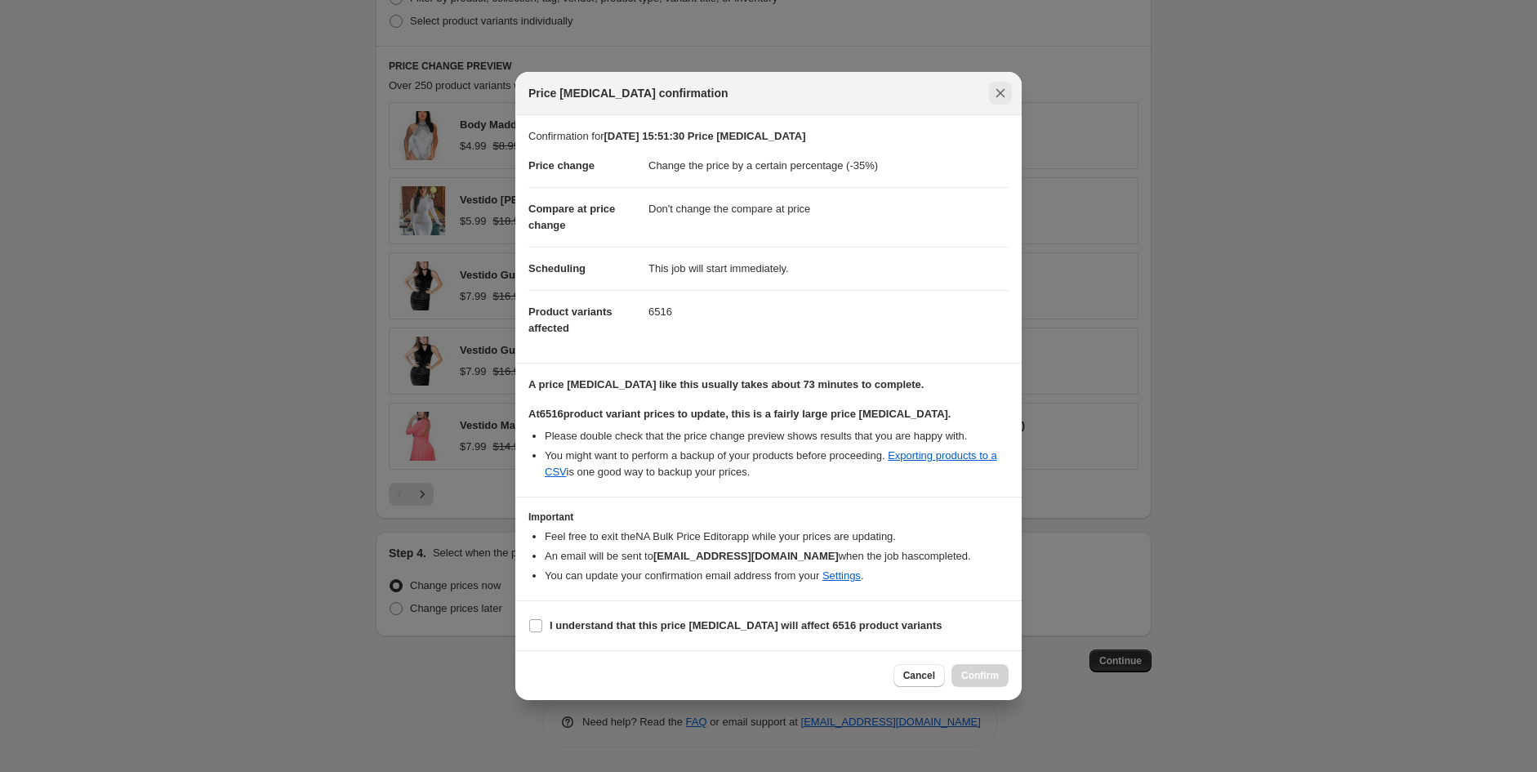
click at [1003, 88] on icon "Close" at bounding box center [1000, 93] width 16 height 16
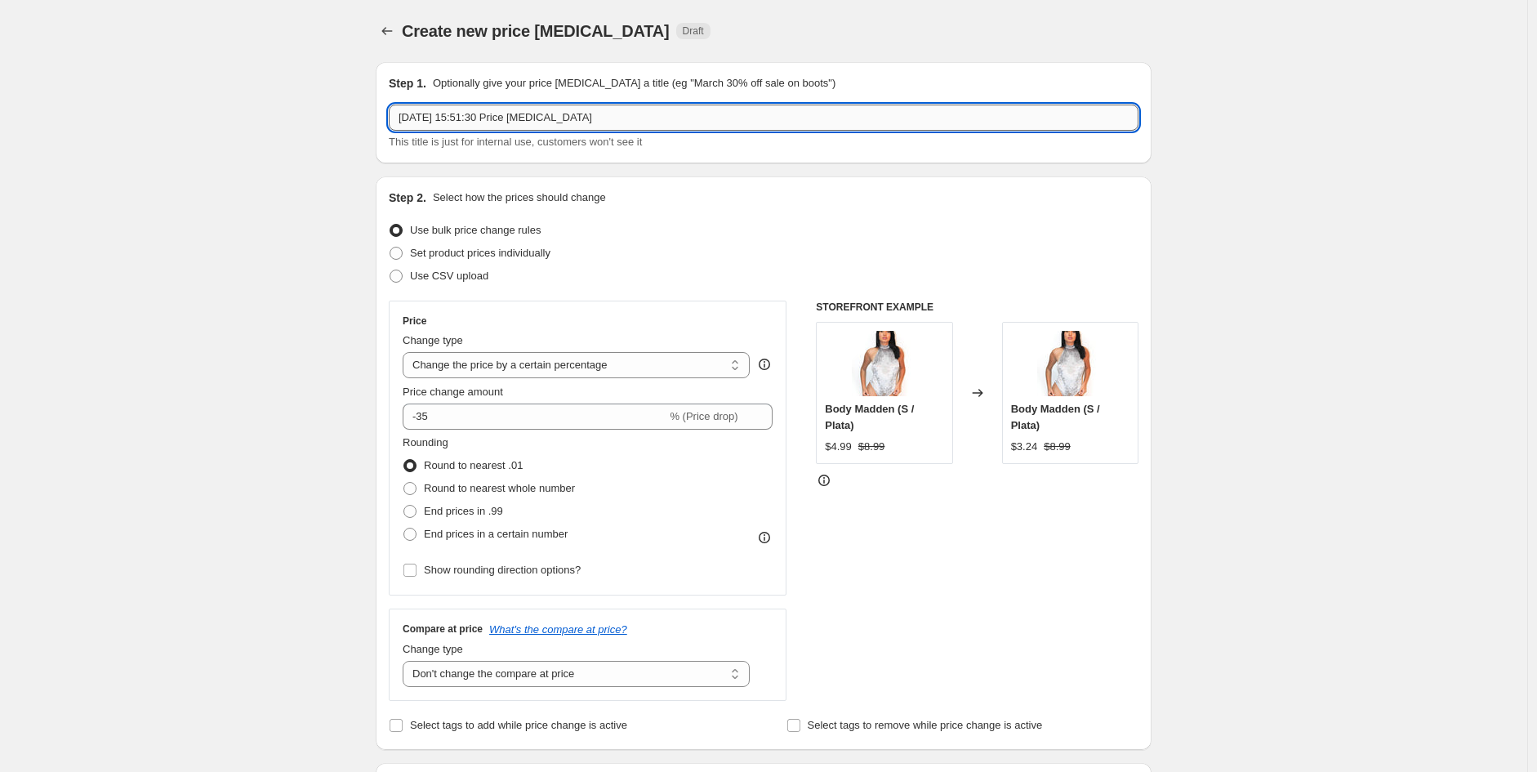
click at [560, 123] on input "[DATE] 15:51:30 Price [MEDICAL_DATA]" at bounding box center [764, 118] width 750 height 26
paste input "Descuento nueva colección"
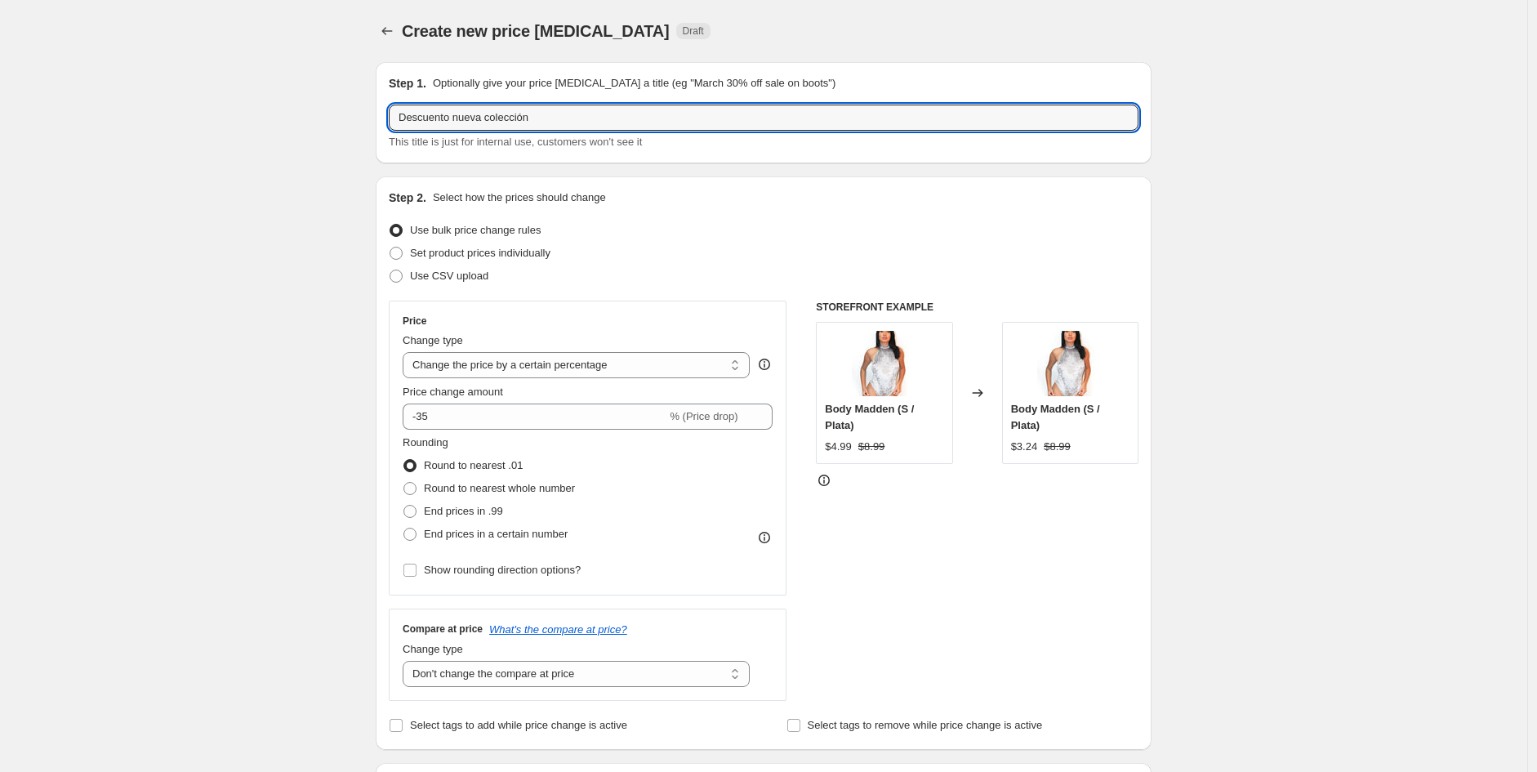
type input "Descuento nueva colección"
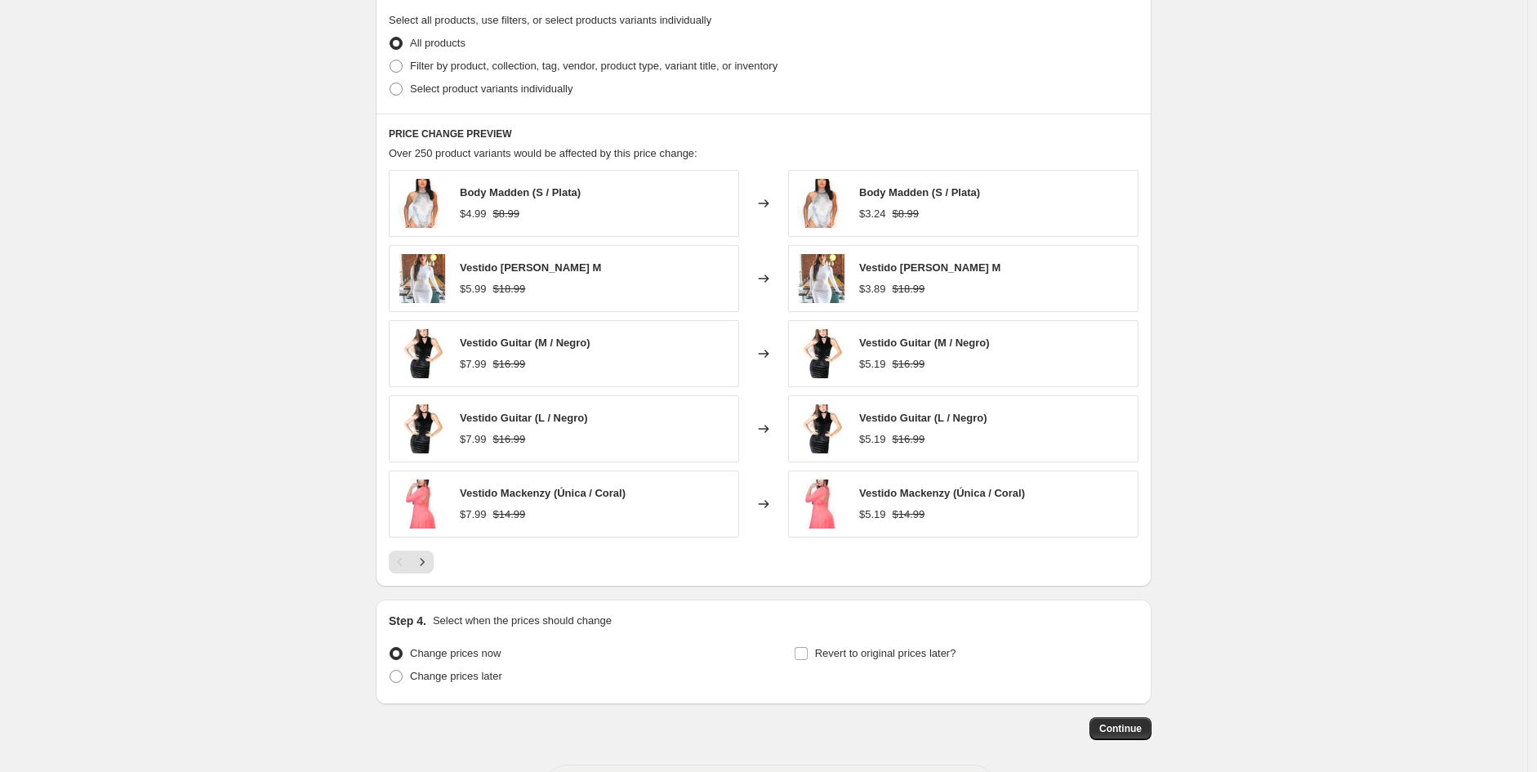
scroll to position [862, 0]
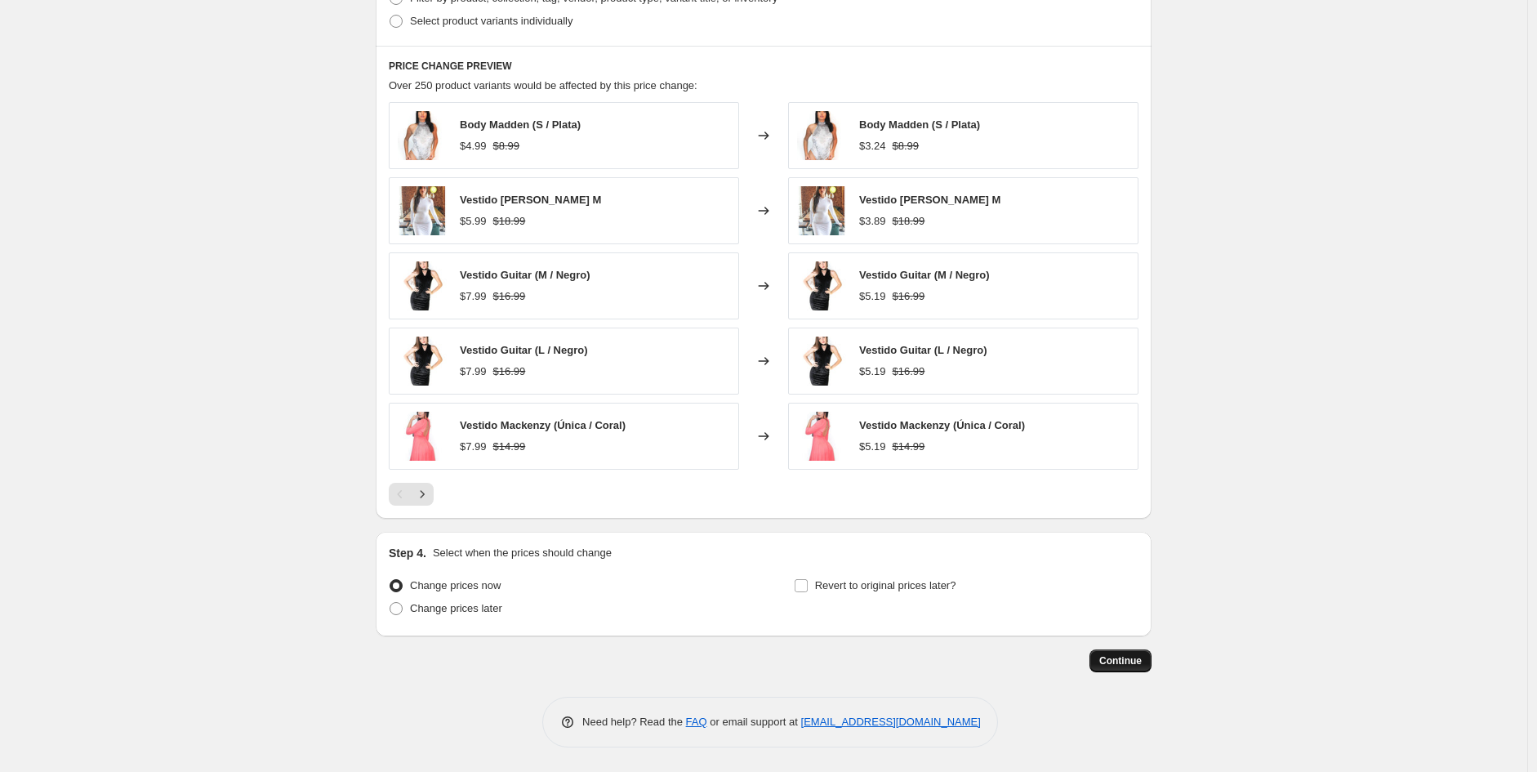
click at [1127, 655] on span "Continue" at bounding box center [1120, 660] width 42 height 13
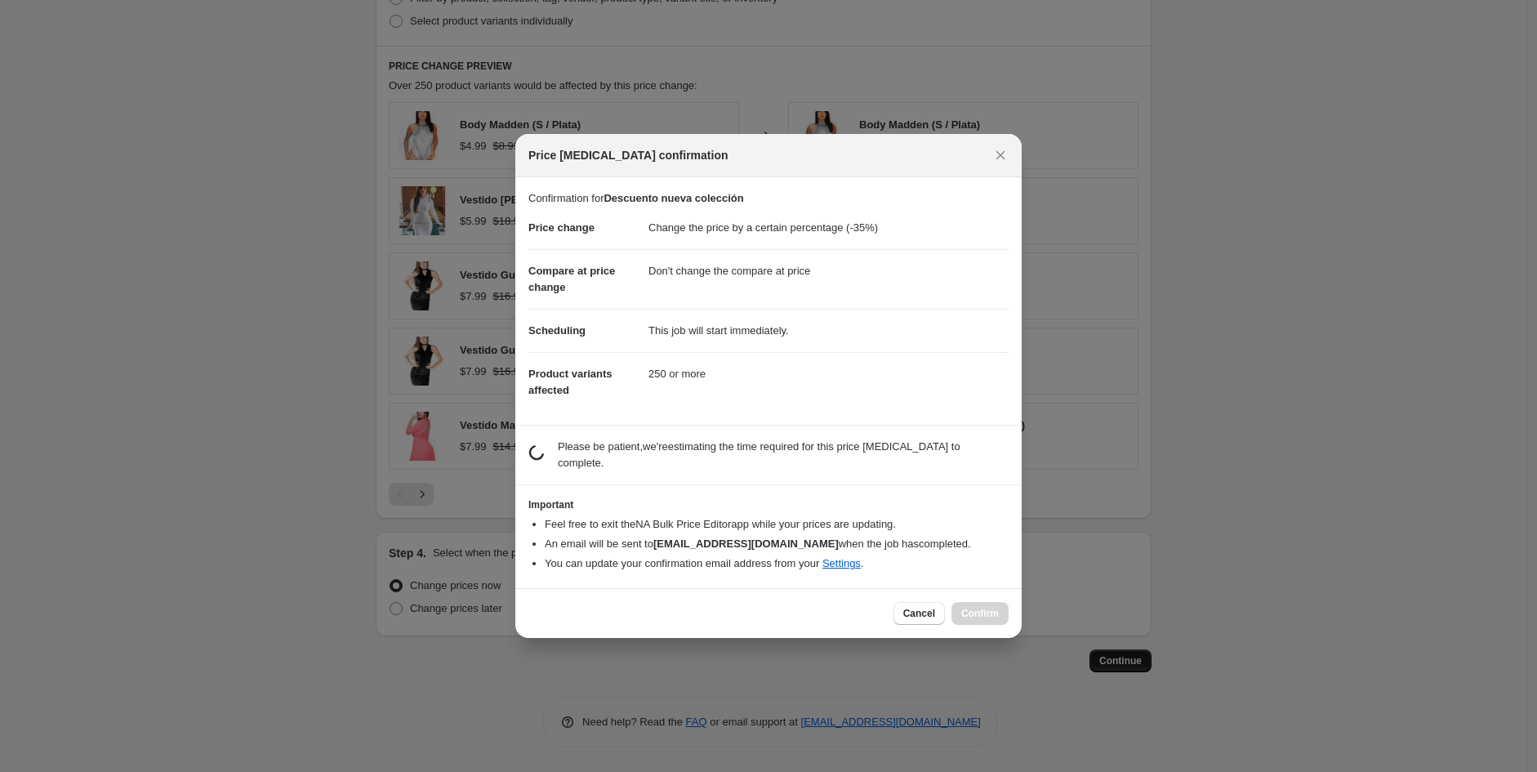
scroll to position [0, 0]
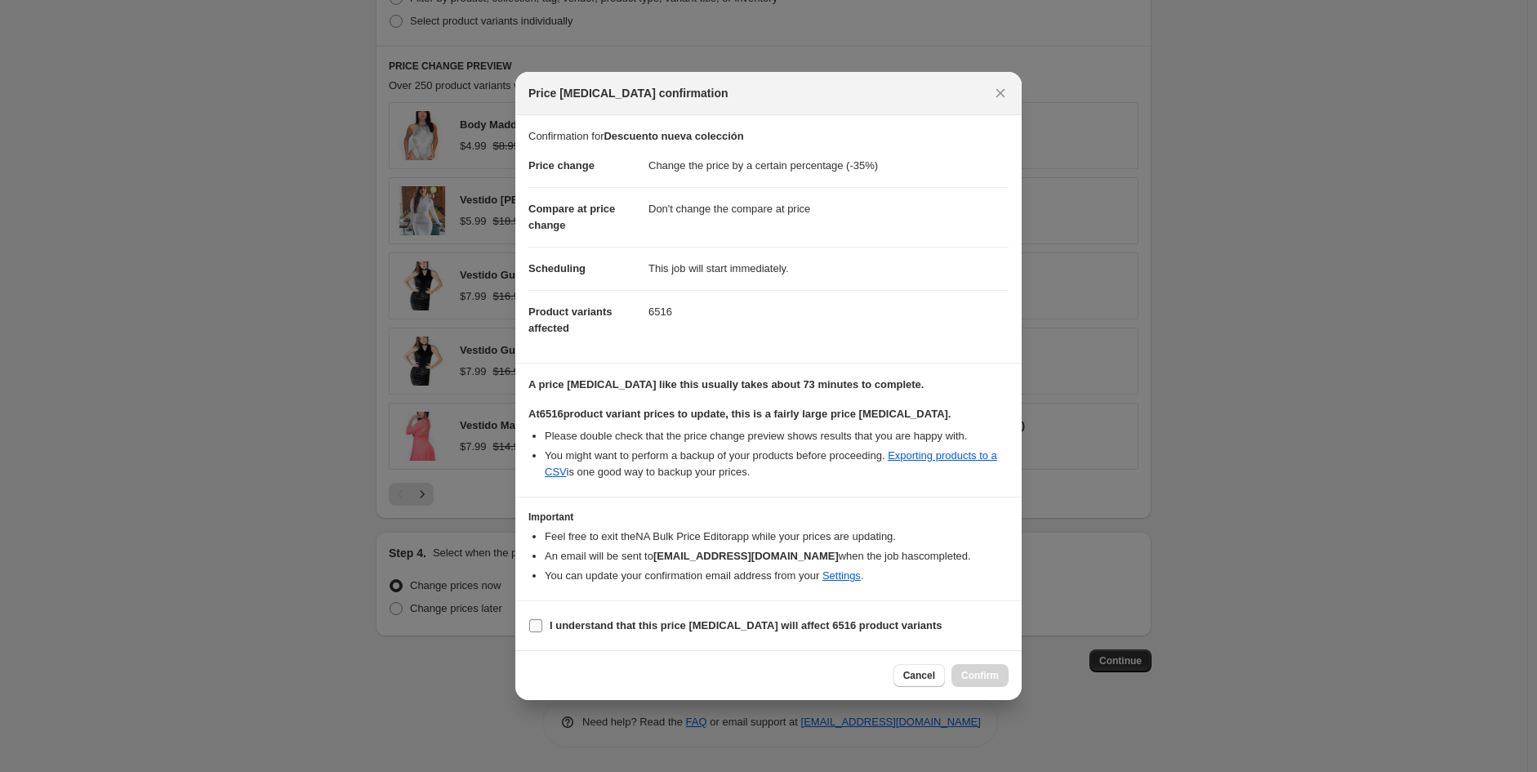
click at [537, 632] on span ":r2h:" at bounding box center [535, 625] width 15 height 15
click at [537, 632] on input "I understand that this price [MEDICAL_DATA] will affect 6516 product variants" at bounding box center [535, 625] width 13 height 13
checkbox input "true"
click at [981, 673] on span "Confirm" at bounding box center [980, 675] width 38 height 13
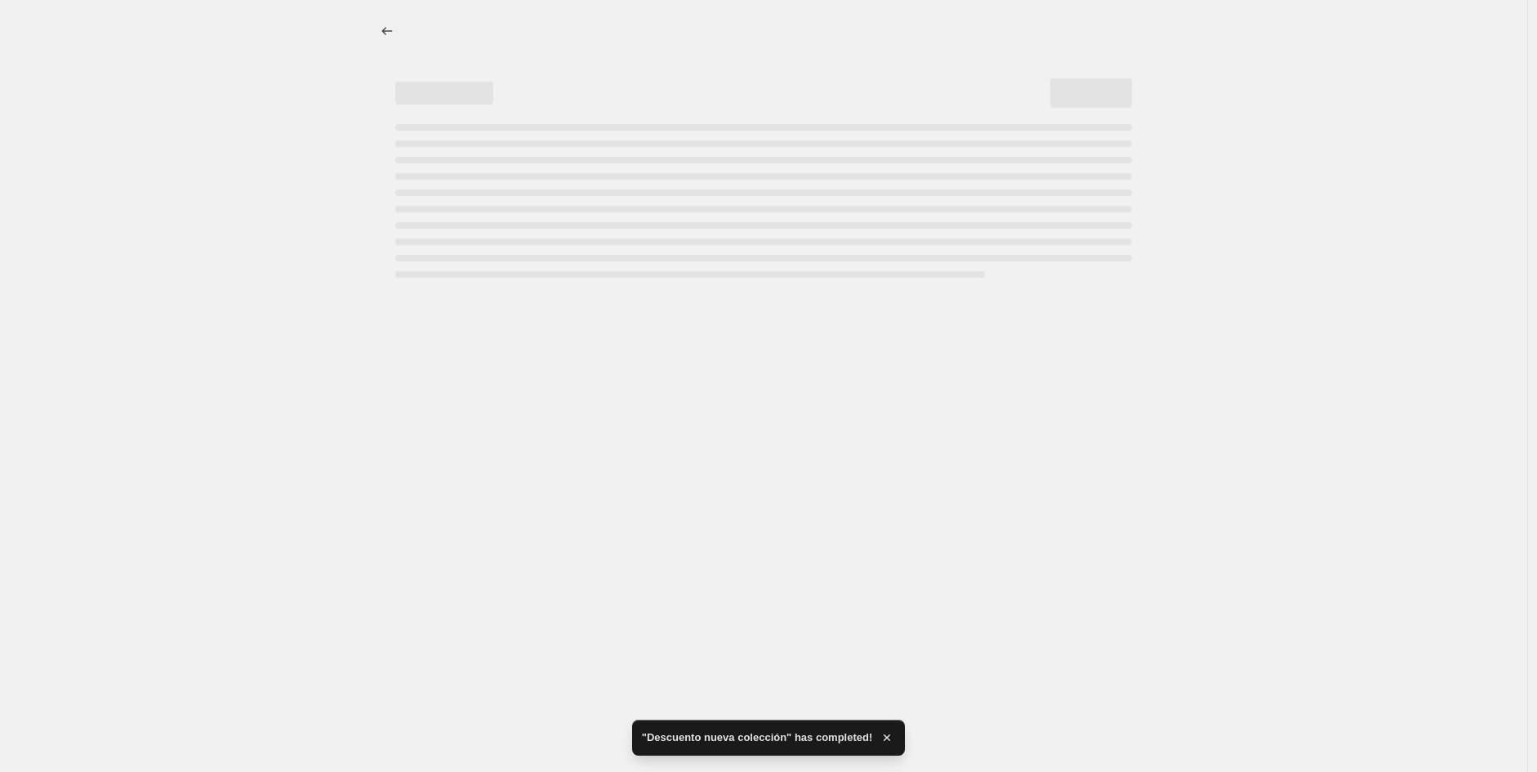
select select "percentage"
select select "no_change"
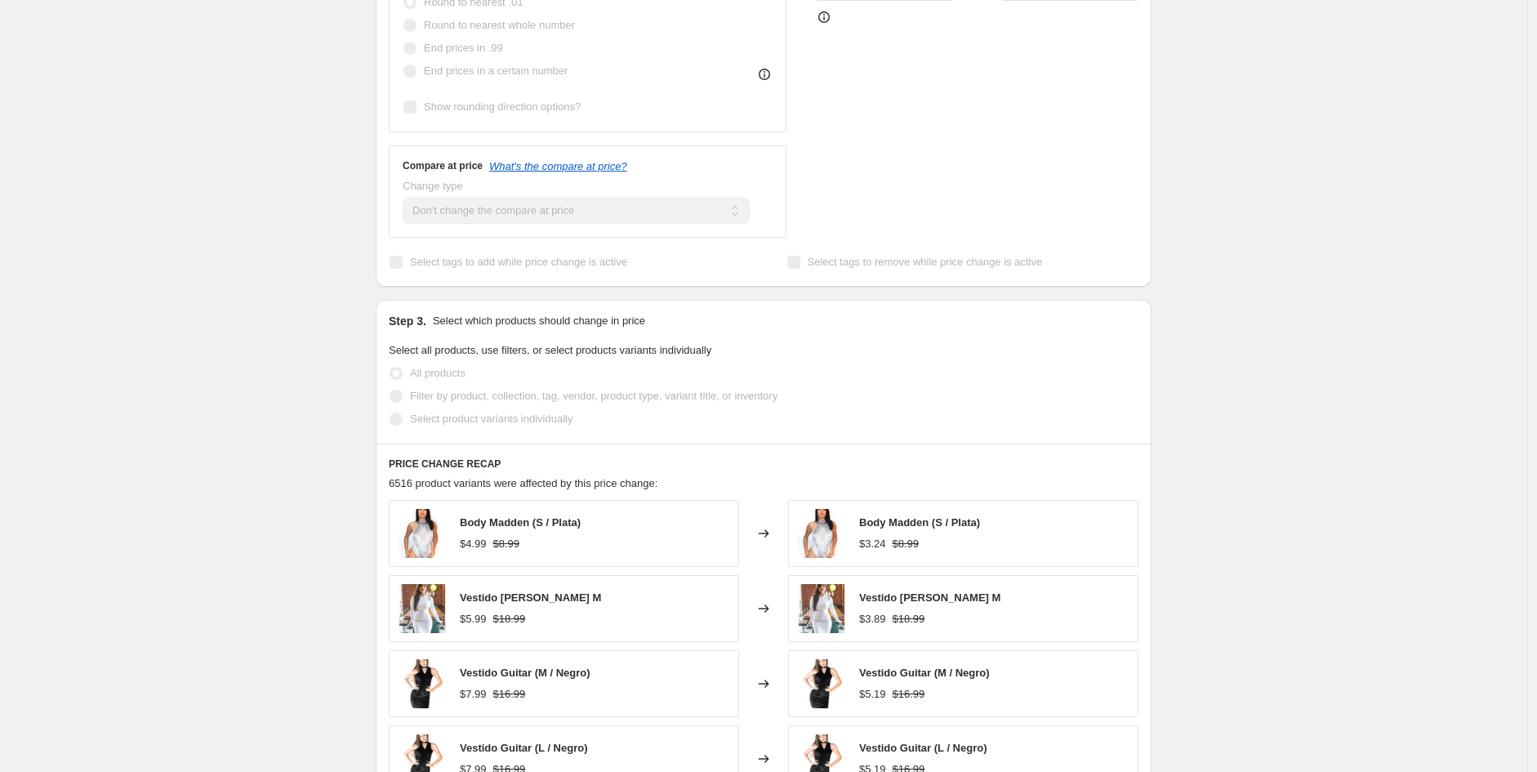
scroll to position [74, 0]
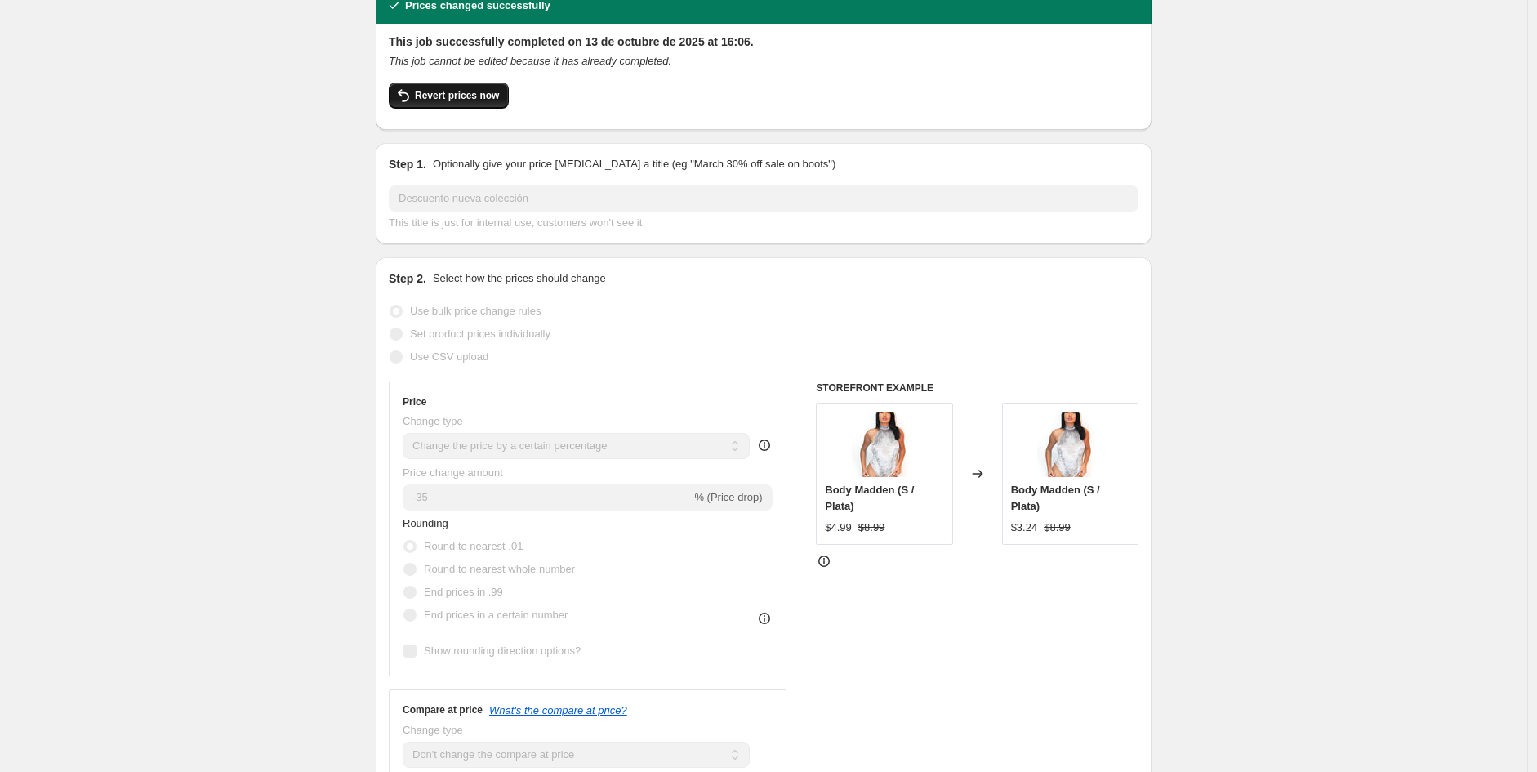
click at [475, 91] on span "Revert prices now" at bounding box center [457, 95] width 84 height 13
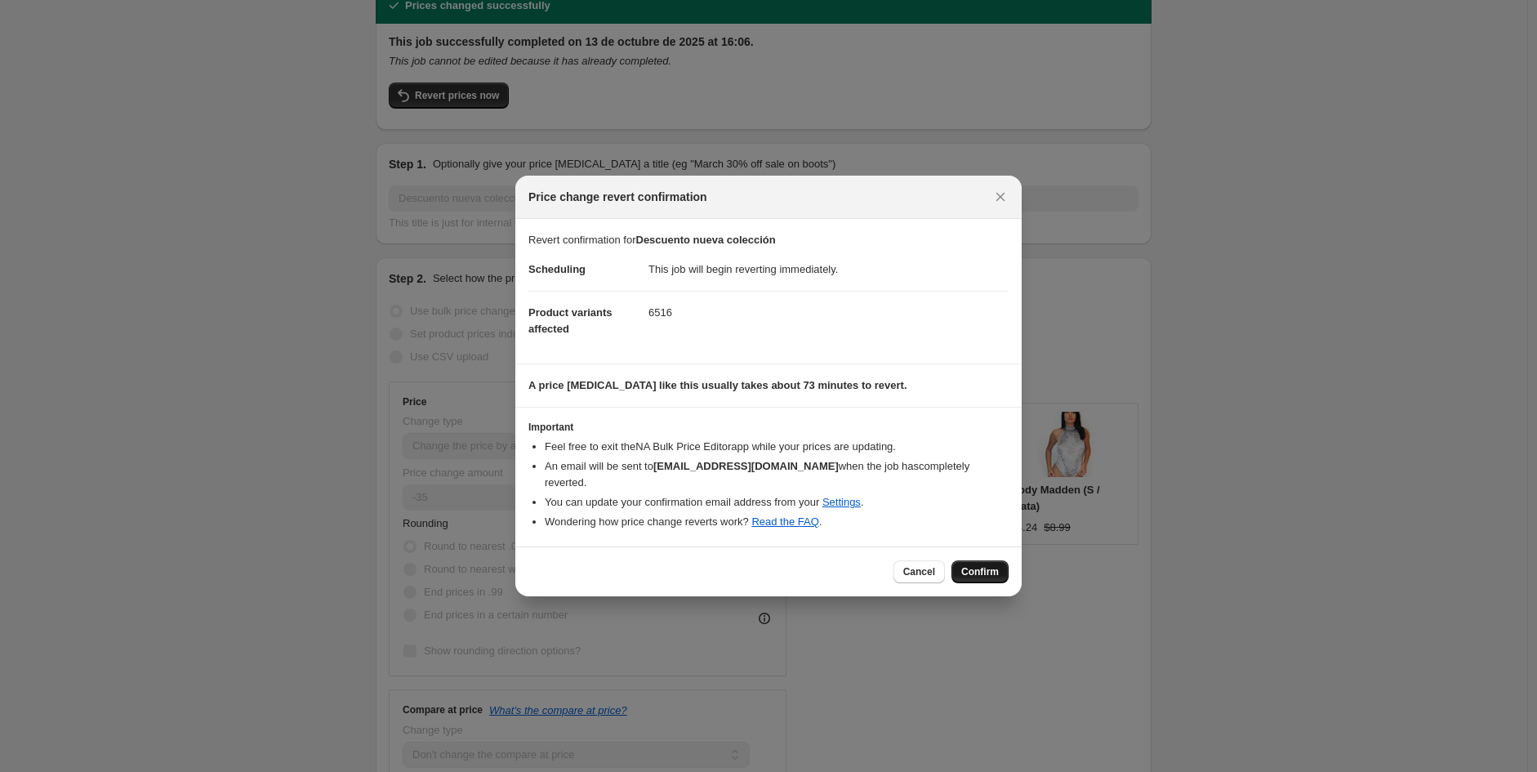
click at [986, 567] on span "Confirm" at bounding box center [980, 571] width 38 height 13
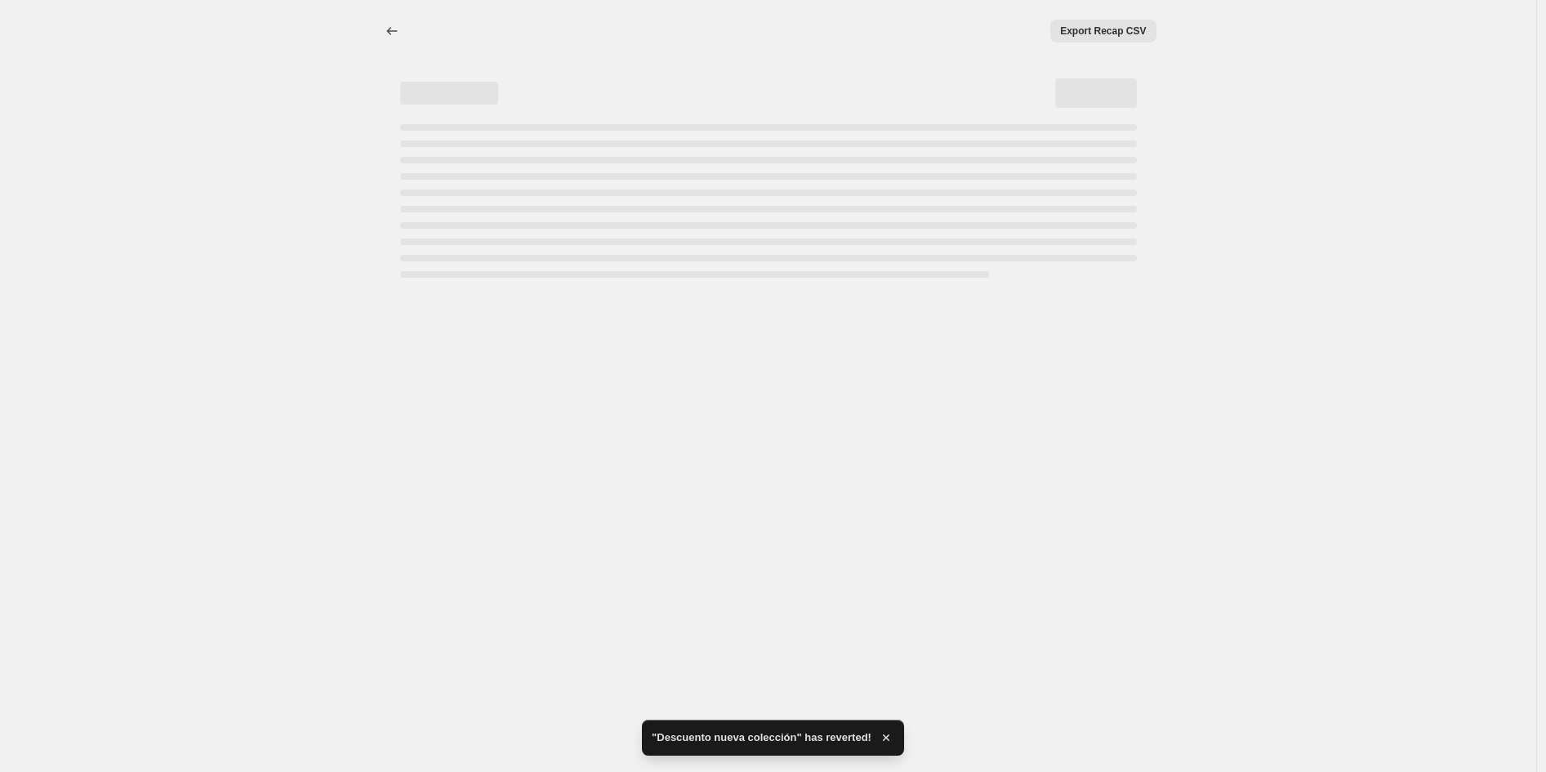
select select "percentage"
select select "no_change"
